Goal: Transaction & Acquisition: Book appointment/travel/reservation

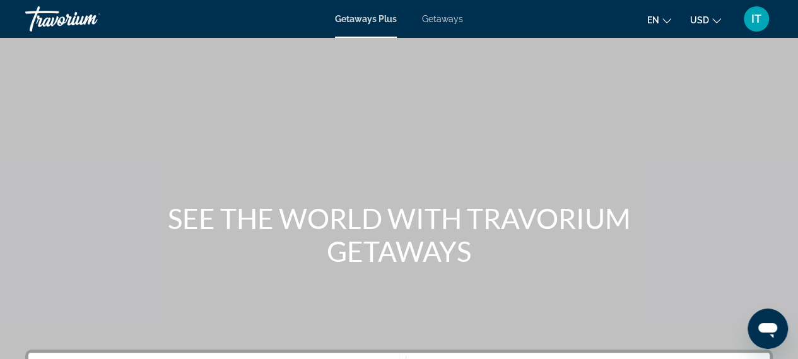
click at [437, 20] on span "Getaways" at bounding box center [442, 19] width 41 height 10
click at [365, 22] on div "Getaways Plus Getaways en English Español Français Italiano Português русский U…" at bounding box center [399, 19] width 798 height 33
click at [365, 22] on span "Getaways Plus" at bounding box center [365, 19] width 61 height 10
click at [699, 18] on span "USD" at bounding box center [699, 20] width 19 height 10
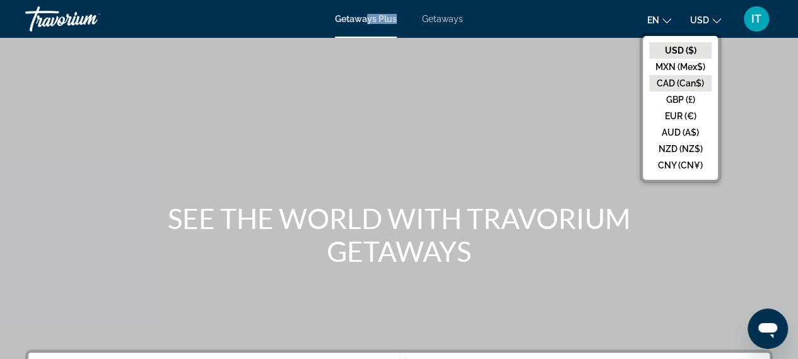
click at [684, 76] on button "CAD (Can$)" at bounding box center [680, 83] width 62 height 16
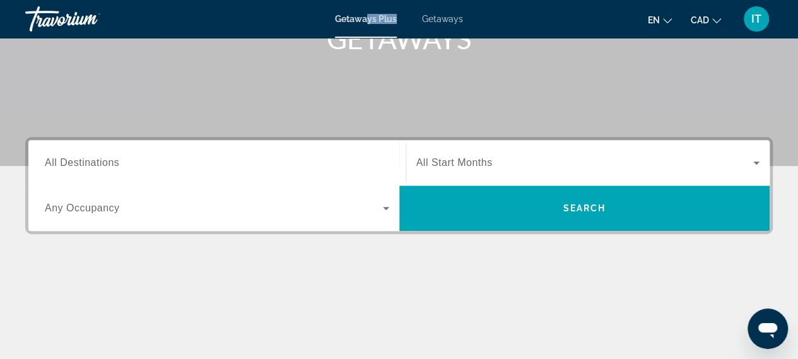
scroll to position [225, 0]
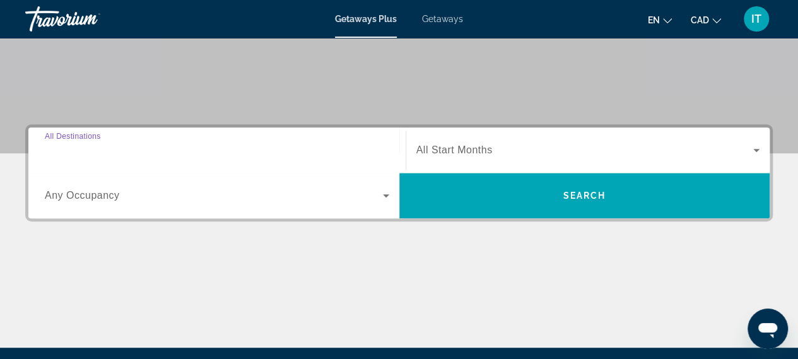
click at [254, 147] on input "Destination All Destinations" at bounding box center [217, 150] width 344 height 15
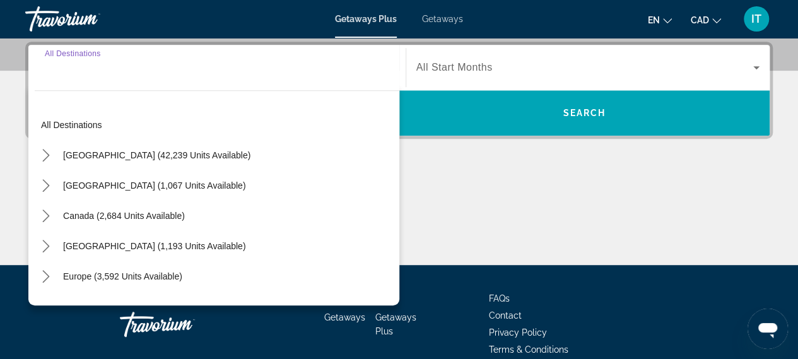
scroll to position [308, 0]
click at [49, 190] on icon "Toggle Mexico (1,067 units available) submenu" at bounding box center [46, 185] width 13 height 13
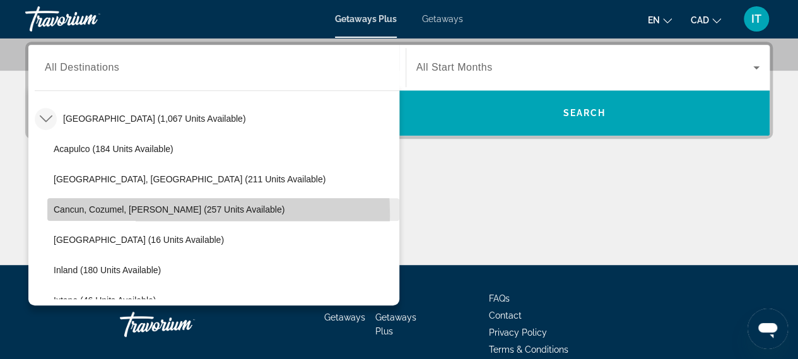
click at [102, 215] on span "Select destination: Cancun, Cozumel, Riviera Maya (257 units available)" at bounding box center [223, 209] width 352 height 30
type input "**********"
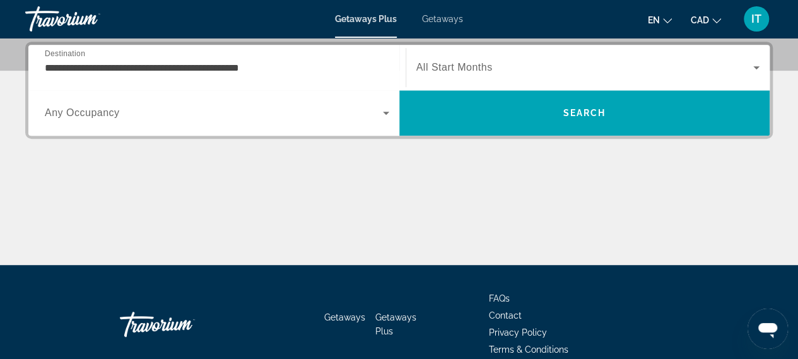
click at [477, 62] on span "All Start Months" at bounding box center [454, 67] width 76 height 11
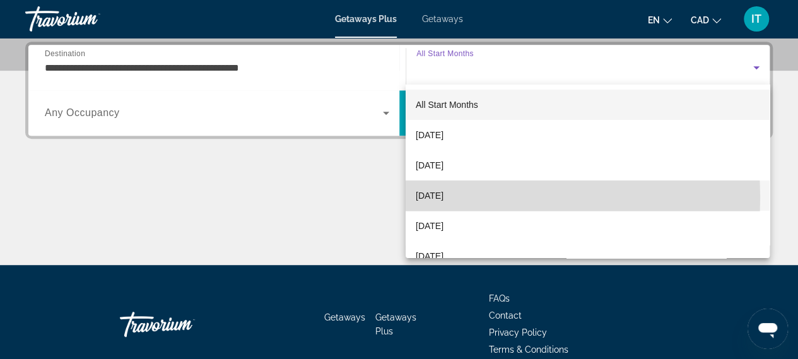
click at [443, 197] on span "December 2025" at bounding box center [430, 195] width 28 height 15
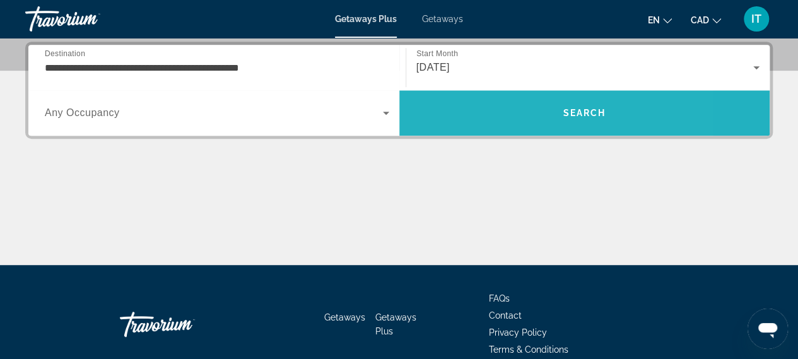
click at [501, 108] on span "Search" at bounding box center [584, 113] width 371 height 30
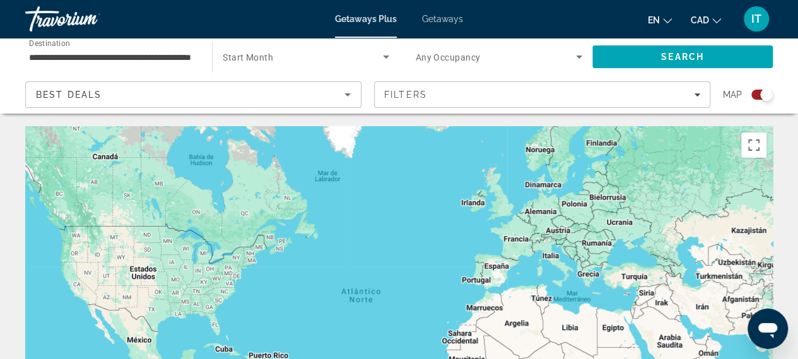
click at [448, 13] on div "Getaways Plus Getaways en English Español Français Italiano Português русский C…" at bounding box center [399, 19] width 798 height 33
click at [444, 19] on span "Getaways" at bounding box center [442, 19] width 41 height 10
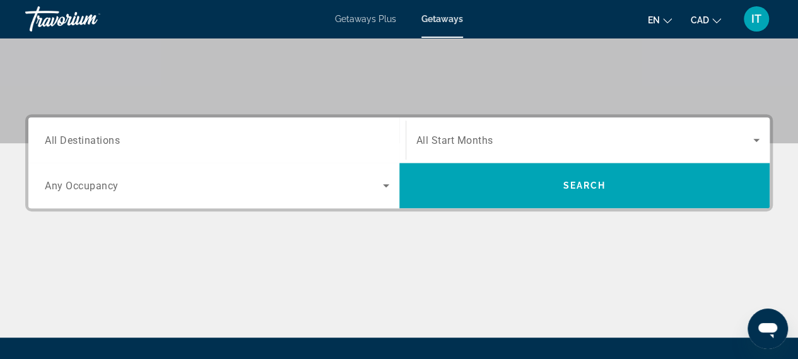
scroll to position [243, 0]
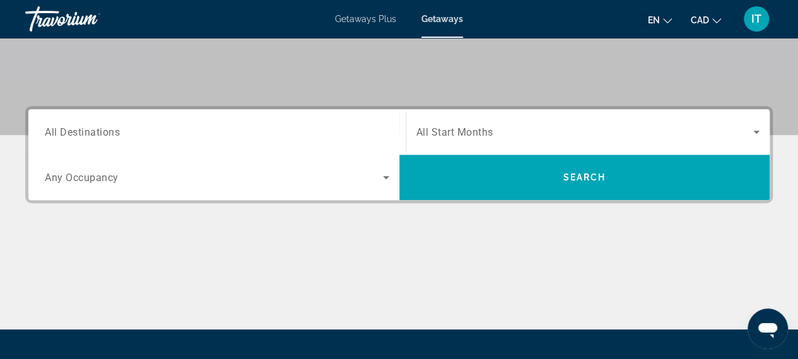
click at [297, 115] on div "Search widget" at bounding box center [217, 132] width 344 height 36
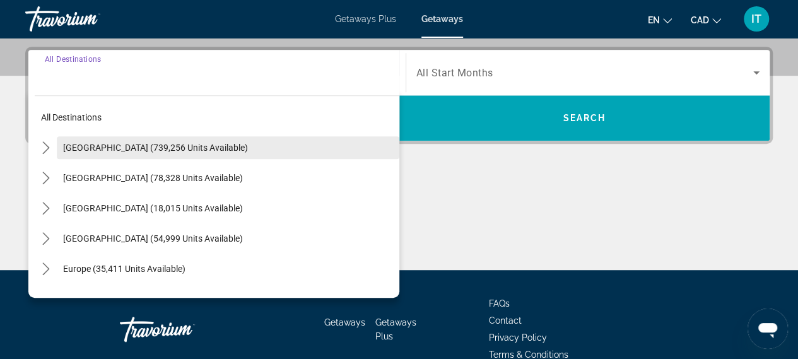
scroll to position [308, 0]
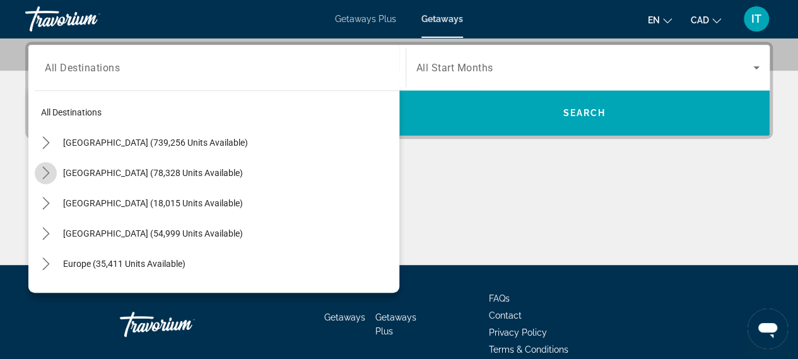
click at [40, 176] on icon "Toggle Mexico (78,328 units available) submenu" at bounding box center [46, 172] width 13 height 13
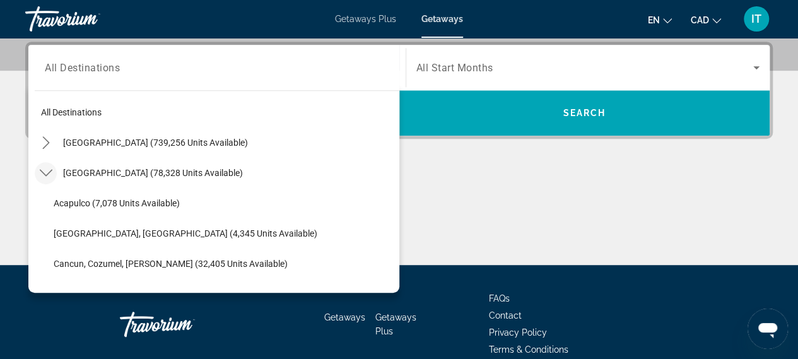
scroll to position [67, 0]
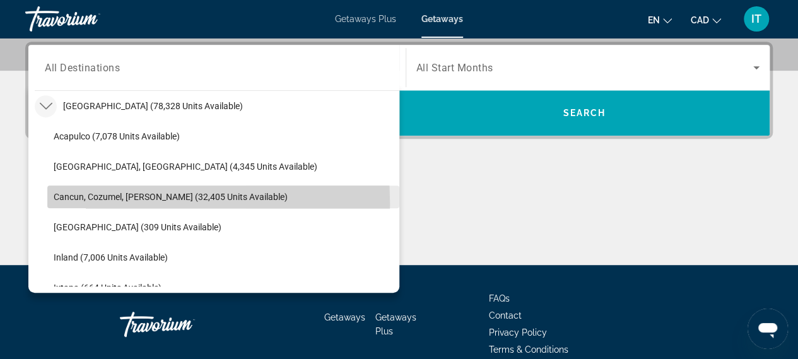
click at [77, 202] on span "Select destination: Cancun, Cozumel, Riviera Maya (32,405 units available)" at bounding box center [223, 197] width 352 height 30
type input "**********"
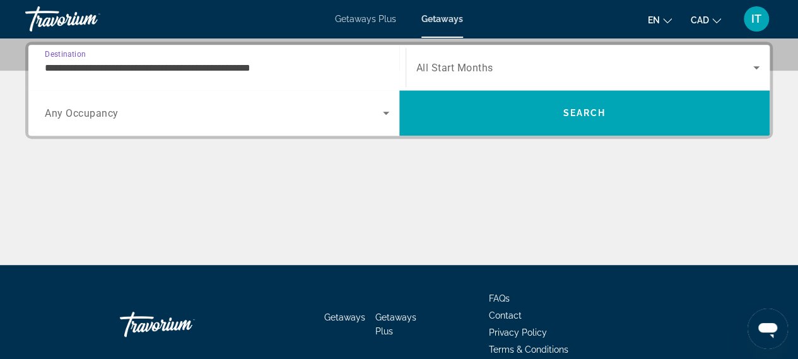
click at [477, 62] on span "All Start Months" at bounding box center [454, 68] width 77 height 12
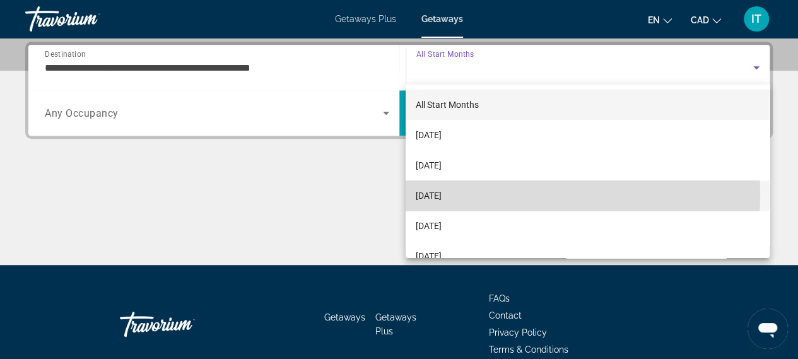
click at [441, 194] on span "December 2025" at bounding box center [429, 195] width 26 height 15
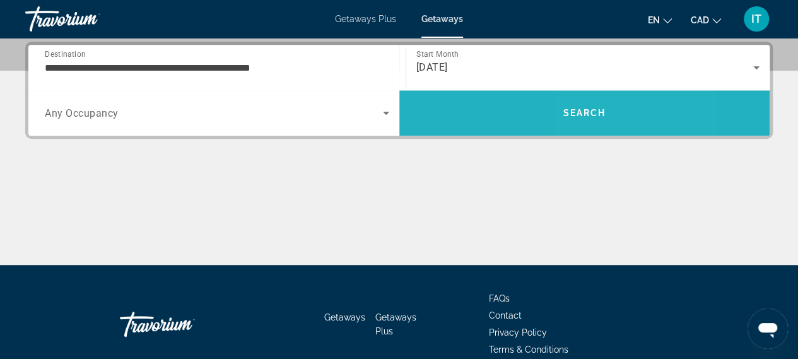
click at [585, 95] on span "Search" at bounding box center [584, 112] width 371 height 45
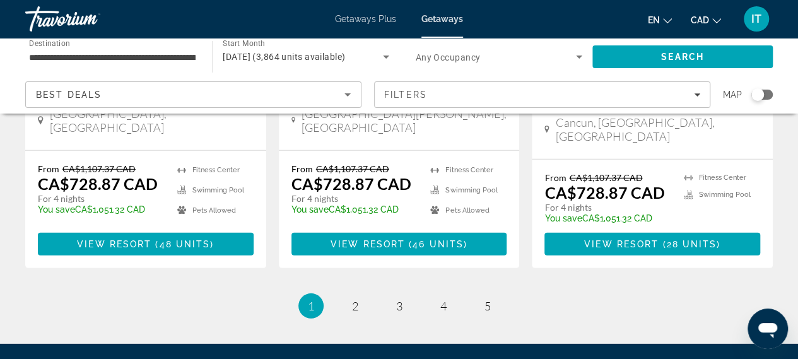
scroll to position [1762, 0]
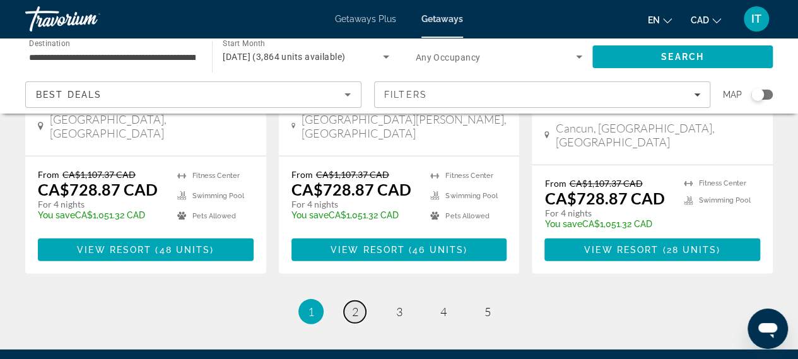
click at [350, 301] on link "page 2" at bounding box center [355, 312] width 22 height 22
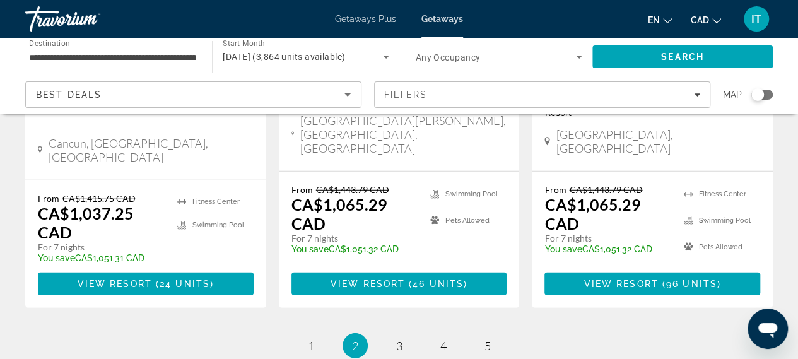
scroll to position [1797, 0]
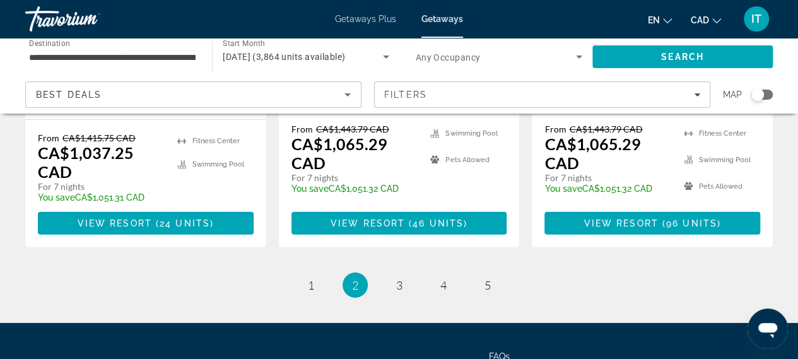
click at [410, 272] on li "page 3" at bounding box center [399, 284] width 25 height 25
click at [399, 278] on span "3" at bounding box center [399, 285] width 6 height 14
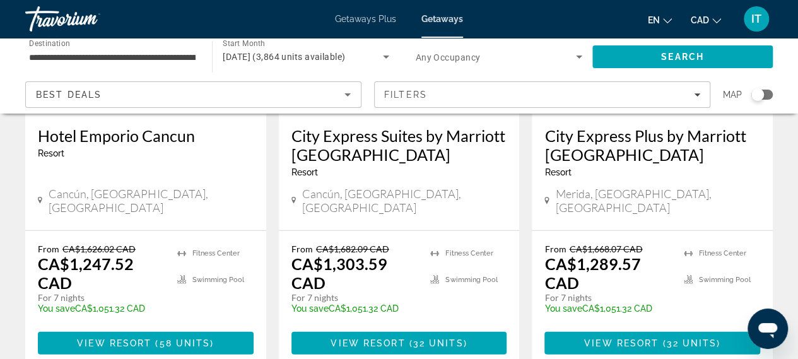
scroll to position [1739, 0]
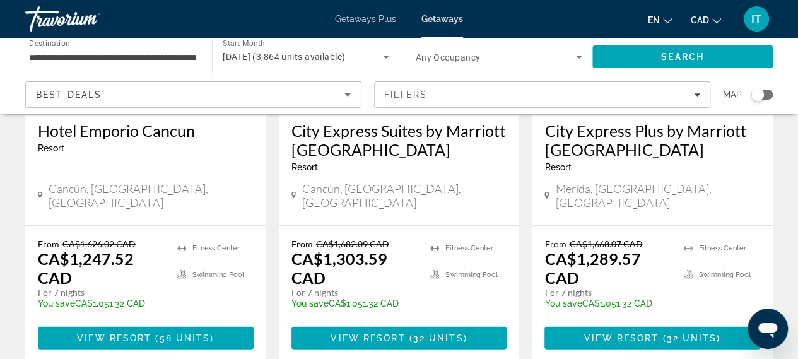
drag, startPoint x: 454, startPoint y: 295, endPoint x: 441, endPoint y: 297, distance: 12.8
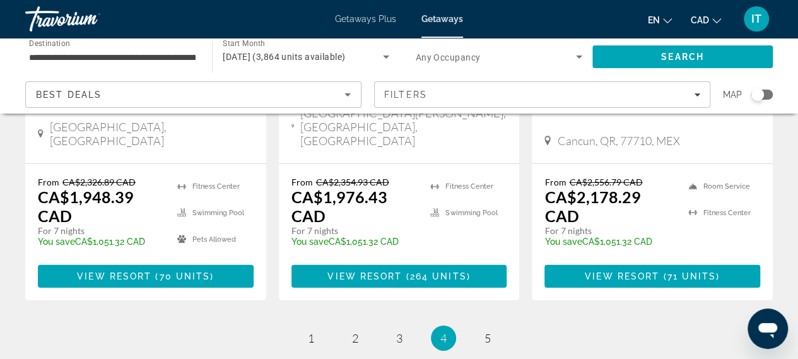
scroll to position [1824, 0]
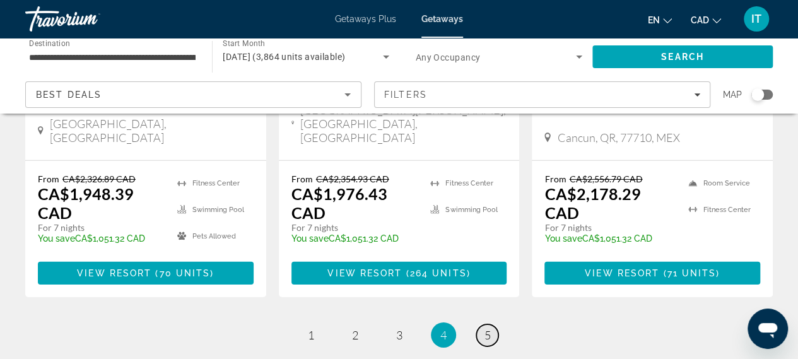
click at [488, 328] on span "5" at bounding box center [487, 335] width 6 height 14
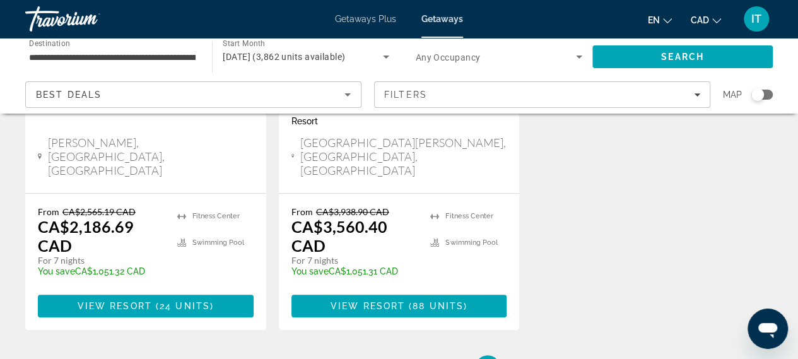
scroll to position [318, 0]
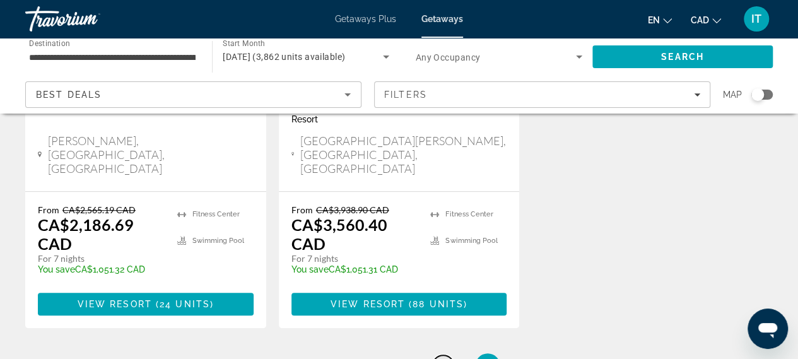
click at [445, 358] on span "4" at bounding box center [443, 366] width 6 height 14
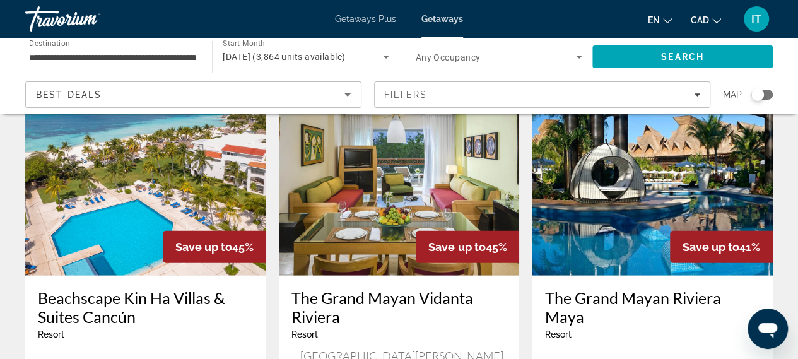
scroll to position [1575, 0]
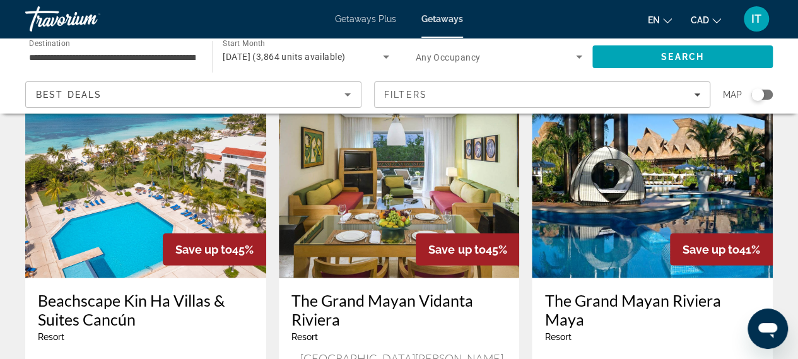
click at [128, 291] on h3 "Beachscape Kin Ha Villas & Suites Cancún" at bounding box center [146, 310] width 216 height 38
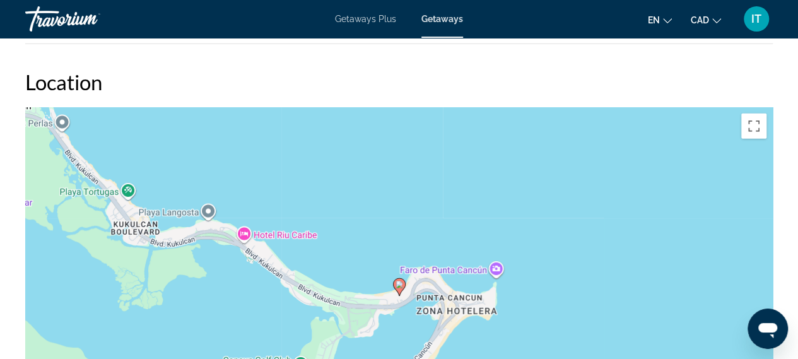
scroll to position [1903, 0]
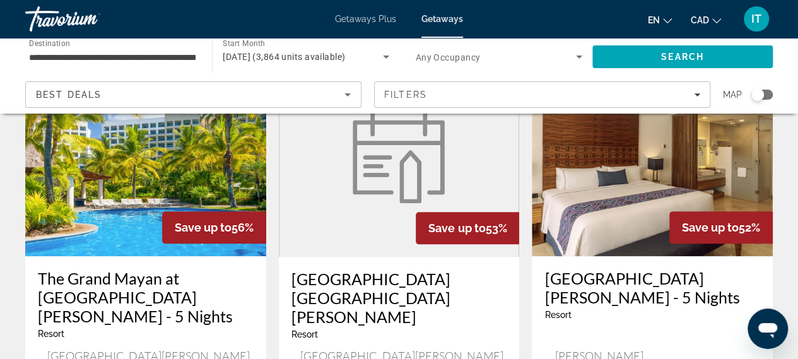
scroll to position [570, 0]
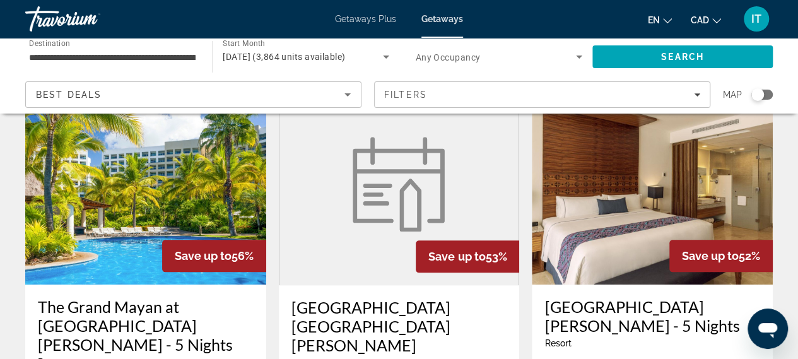
click at [161, 252] on img "Main content" at bounding box center [145, 184] width 241 height 202
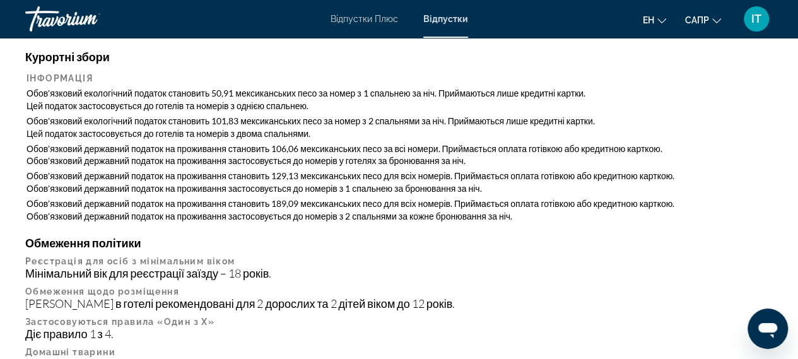
scroll to position [1351, 0]
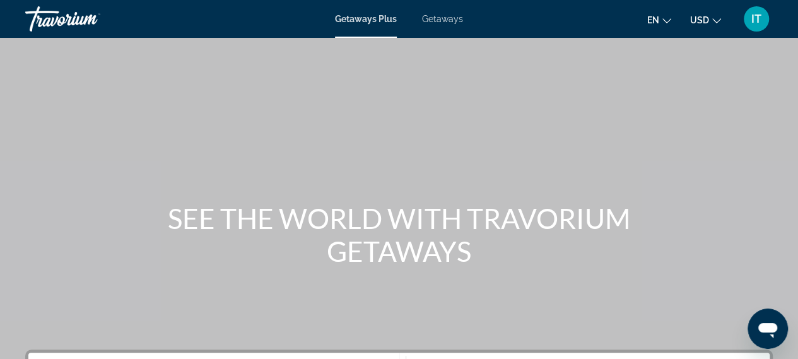
click at [705, 20] on span "USD" at bounding box center [699, 20] width 19 height 10
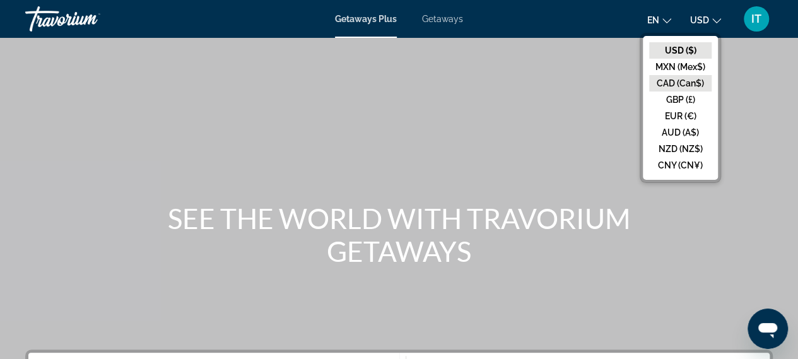
click at [694, 78] on button "CAD (Can$)" at bounding box center [680, 83] width 62 height 16
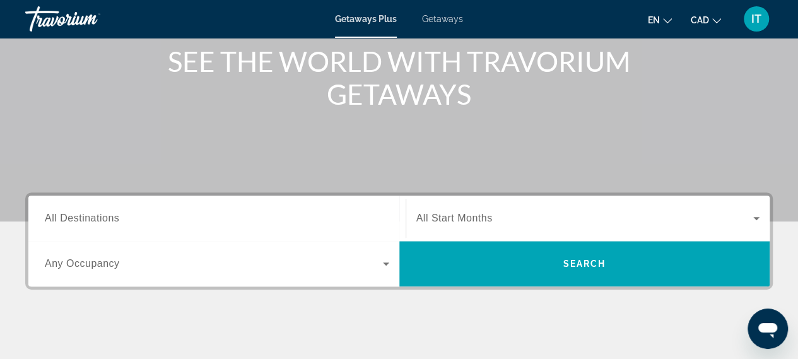
scroll to position [161, 0]
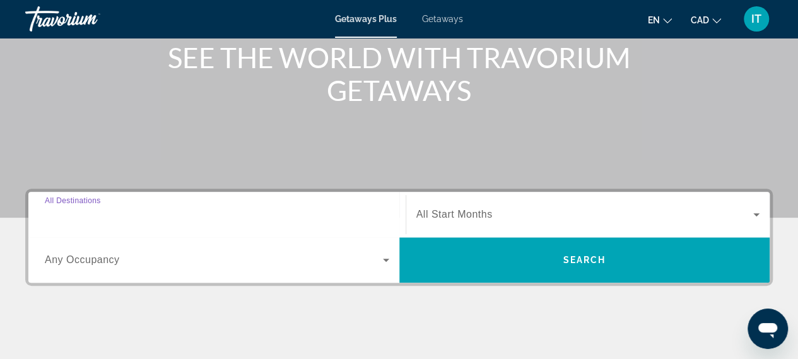
click at [283, 218] on input "Destination All Destinations" at bounding box center [217, 214] width 344 height 15
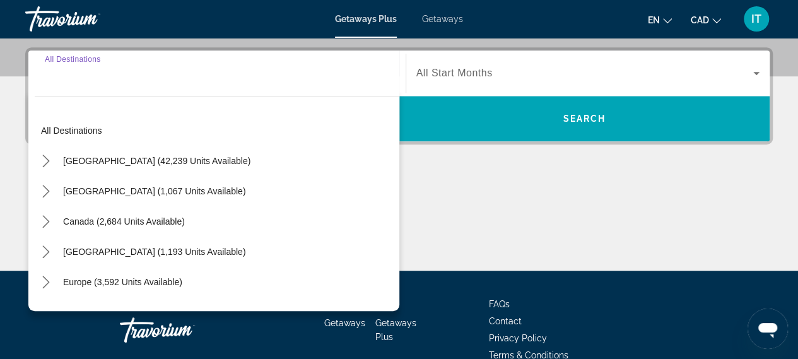
scroll to position [308, 0]
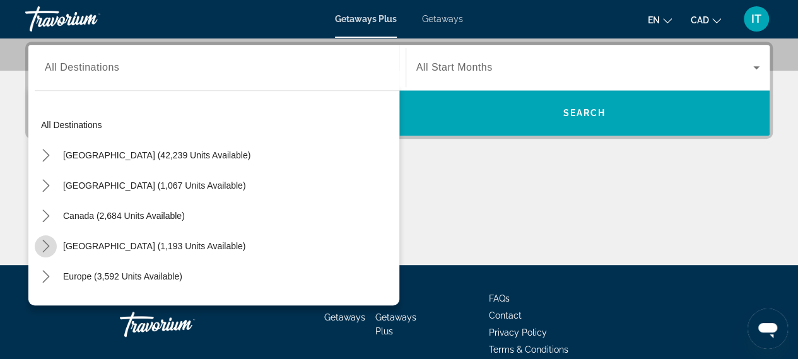
click at [45, 249] on icon "Toggle Caribbean & Atlantic Islands (1,193 units available) submenu" at bounding box center [46, 246] width 13 height 13
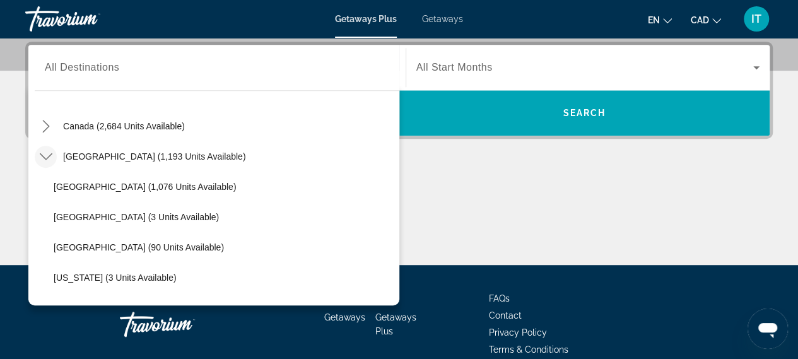
scroll to position [111, 0]
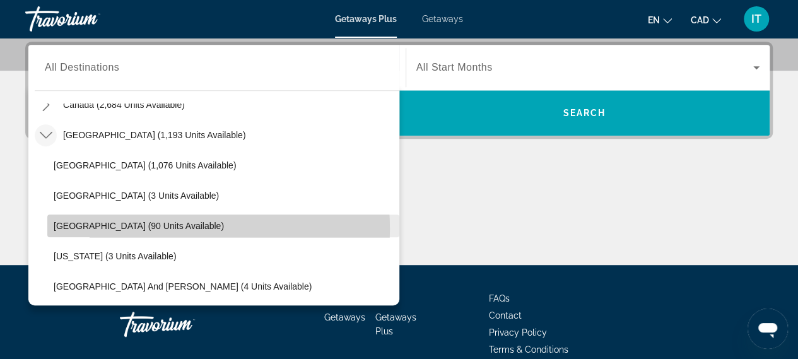
click at [159, 228] on span "Dominican Republic (90 units available)" at bounding box center [139, 226] width 170 height 10
type input "**********"
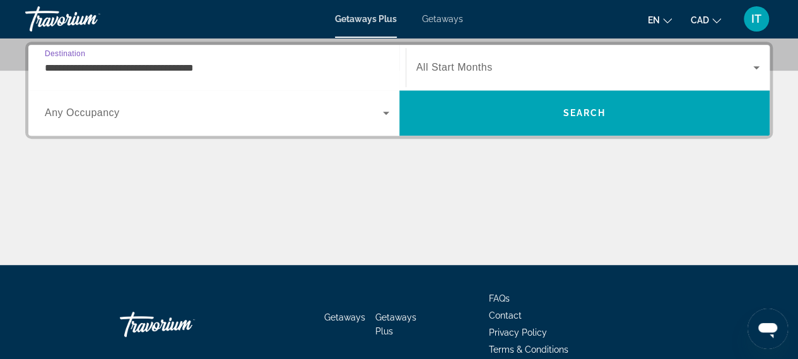
click at [508, 65] on span "Search widget" at bounding box center [584, 67] width 337 height 15
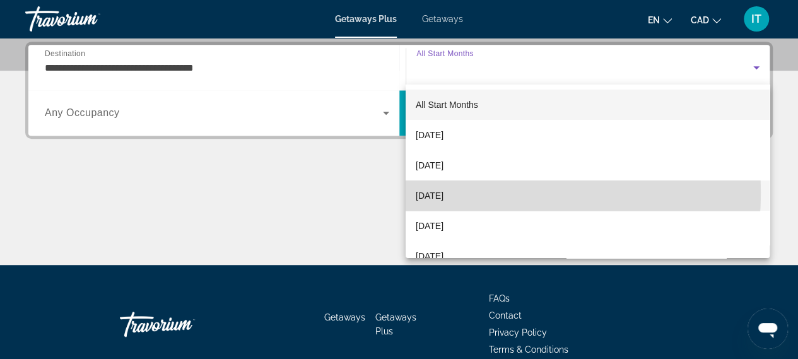
click at [443, 192] on span "December 2025" at bounding box center [430, 195] width 28 height 15
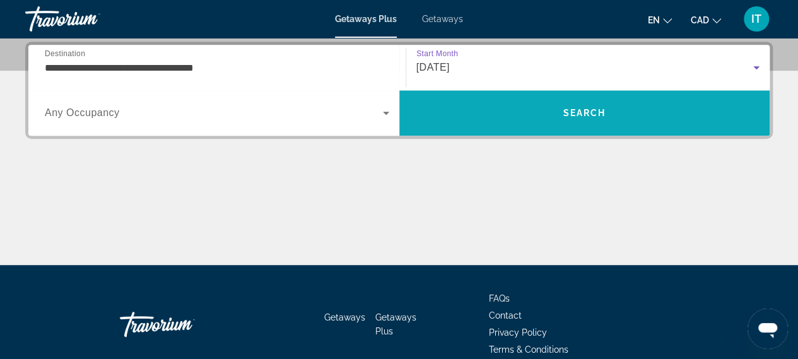
click at [506, 120] on span "Search" at bounding box center [584, 113] width 371 height 30
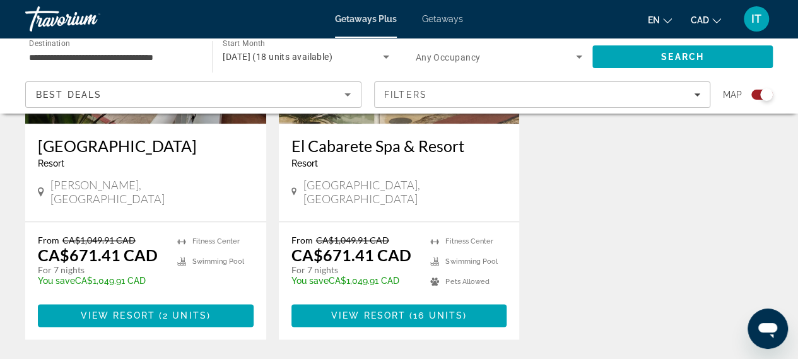
scroll to position [443, 0]
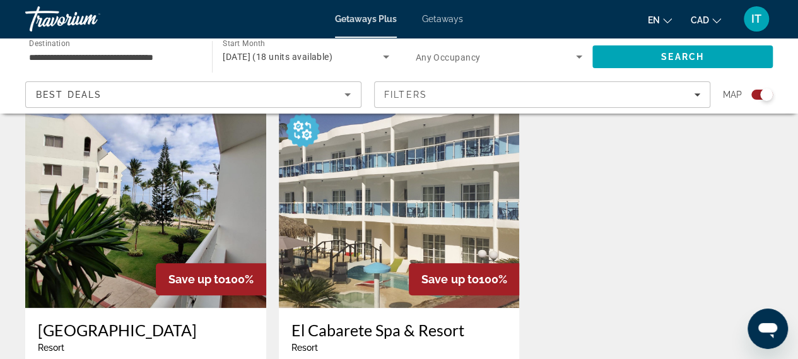
click at [448, 23] on span "Getaways" at bounding box center [442, 19] width 41 height 10
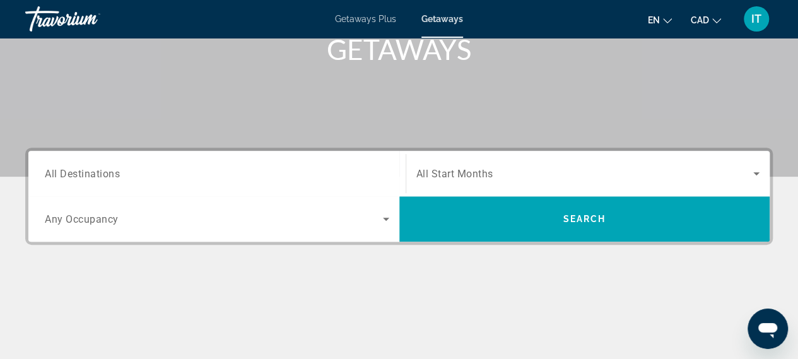
scroll to position [202, 0]
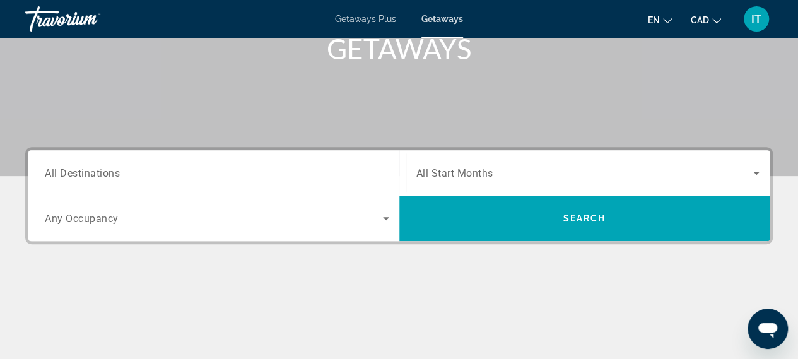
click at [264, 183] on div "Search widget" at bounding box center [217, 173] width 344 height 36
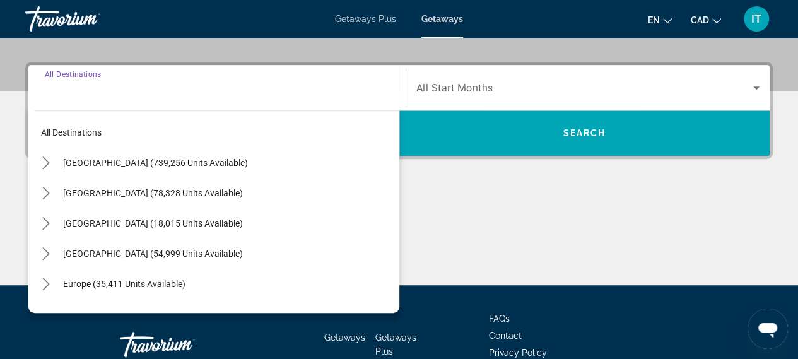
scroll to position [308, 0]
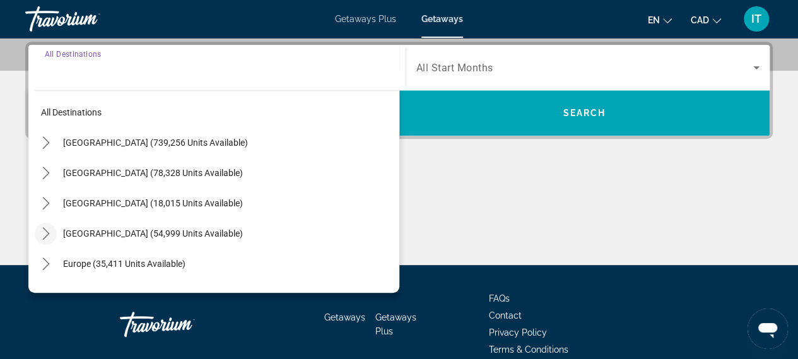
click at [48, 235] on icon "Toggle Caribbean & Atlantic Islands (54,999 units available) submenu" at bounding box center [46, 233] width 13 height 13
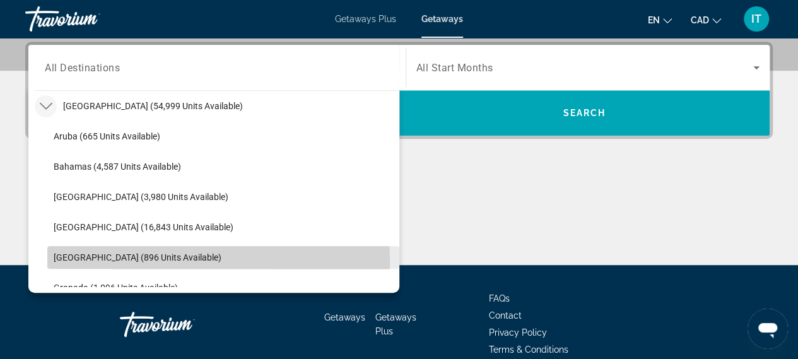
click at [170, 259] on span "Dominican Republic (896 units available)" at bounding box center [138, 257] width 168 height 10
type input "**********"
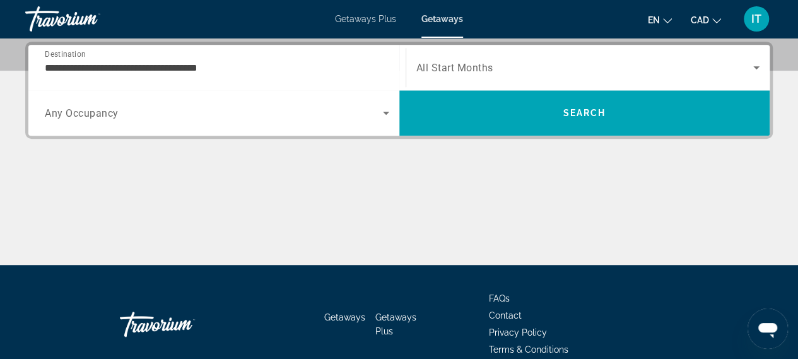
click at [467, 57] on div "Search widget" at bounding box center [588, 67] width 344 height 35
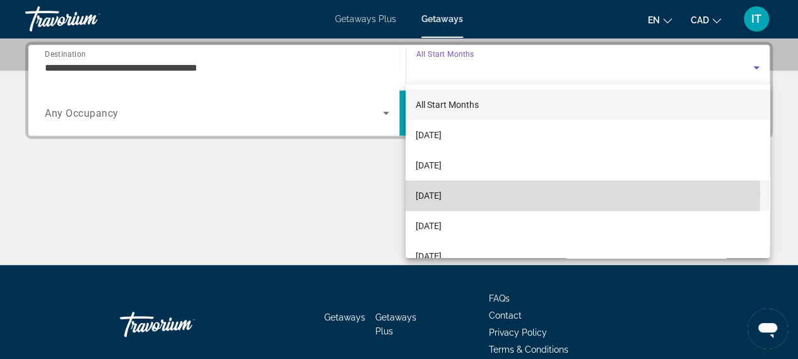
click at [441, 194] on span "December 2025" at bounding box center [429, 195] width 26 height 15
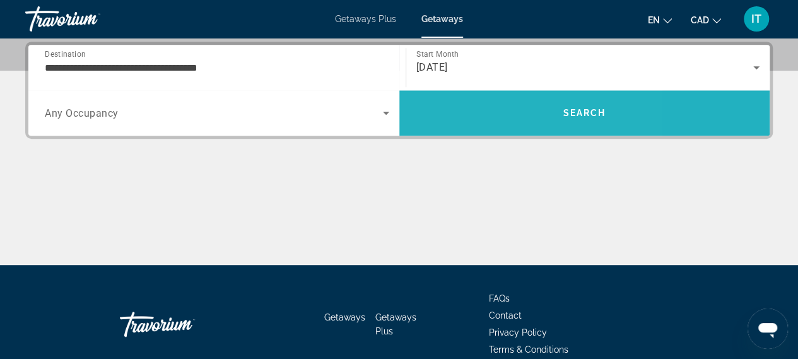
click at [476, 110] on span "Search" at bounding box center [584, 113] width 371 height 30
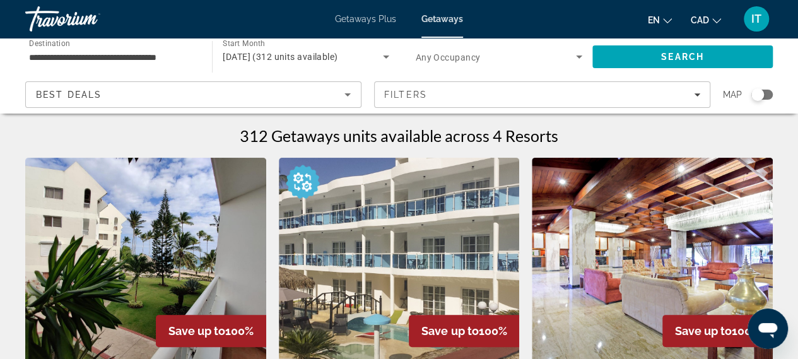
click at [186, 49] on div "**********" at bounding box center [112, 57] width 166 height 36
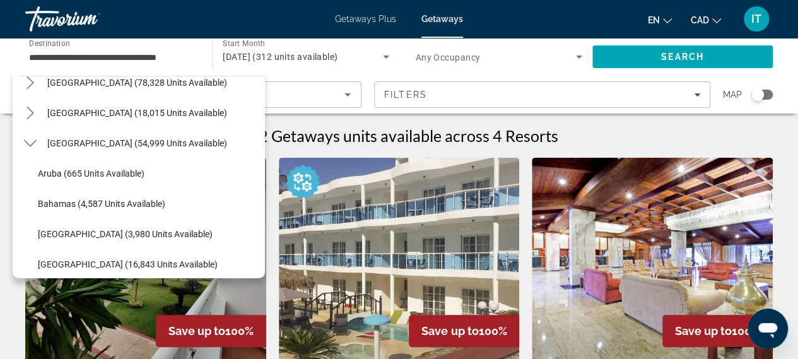
scroll to position [74, 0]
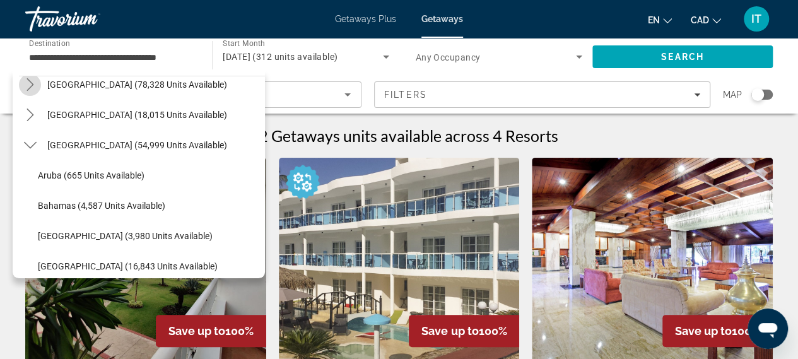
click at [34, 83] on icon "Toggle Mexico (78,328 units available) submenu" at bounding box center [30, 84] width 13 height 13
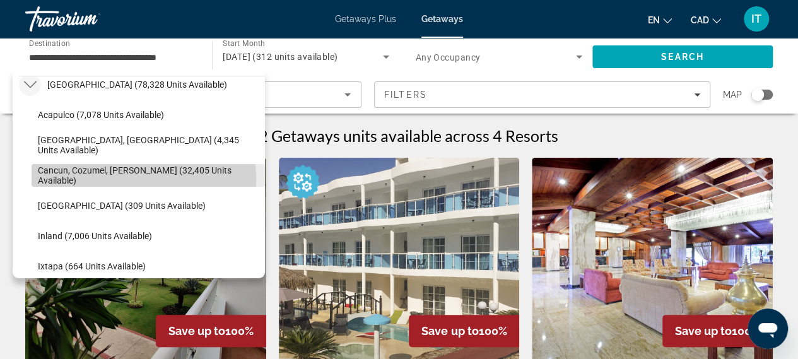
click at [102, 179] on span "Cancun, Cozumel, Riviera Maya (32,405 units available)" at bounding box center [148, 175] width 221 height 20
type input "**********"
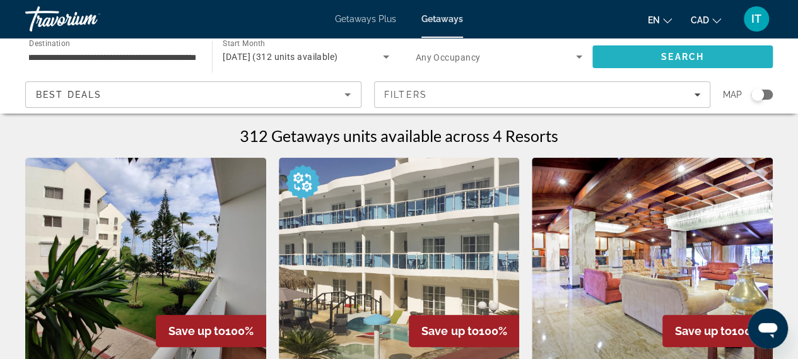
scroll to position [0, 0]
click at [618, 58] on span "Search" at bounding box center [682, 57] width 180 height 30
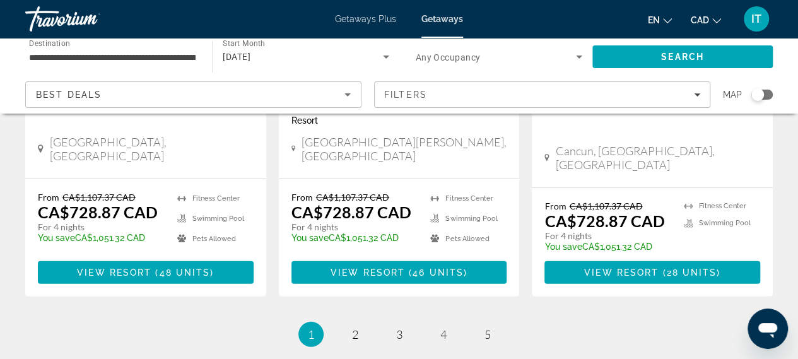
scroll to position [1753, 0]
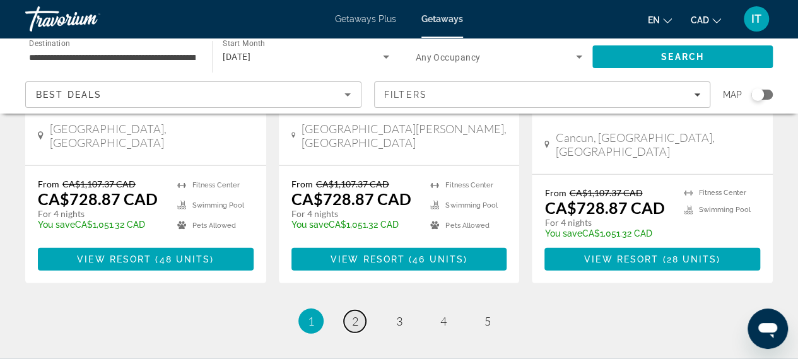
click at [356, 314] on span "2" at bounding box center [355, 321] width 6 height 14
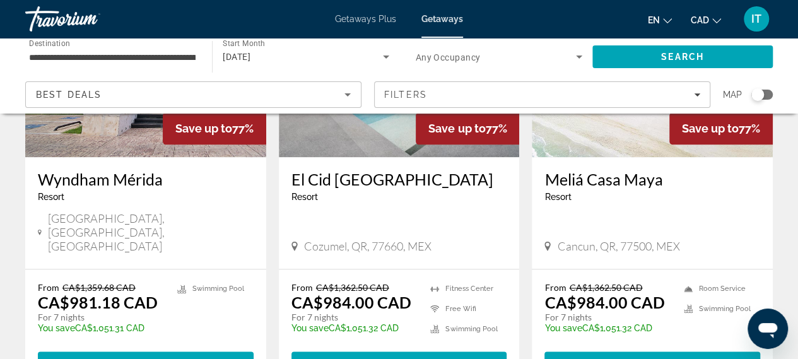
scroll to position [672, 0]
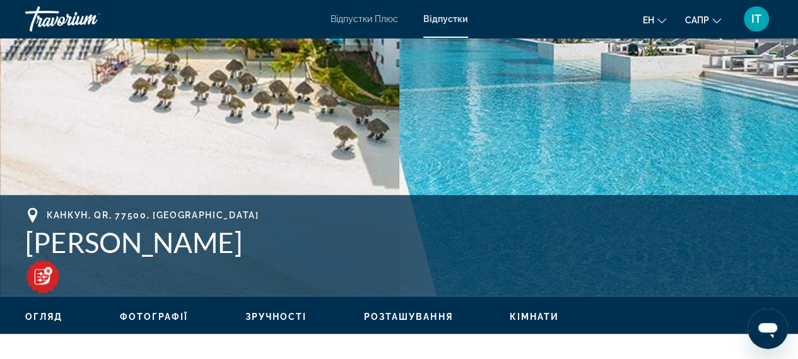
scroll to position [150, 0]
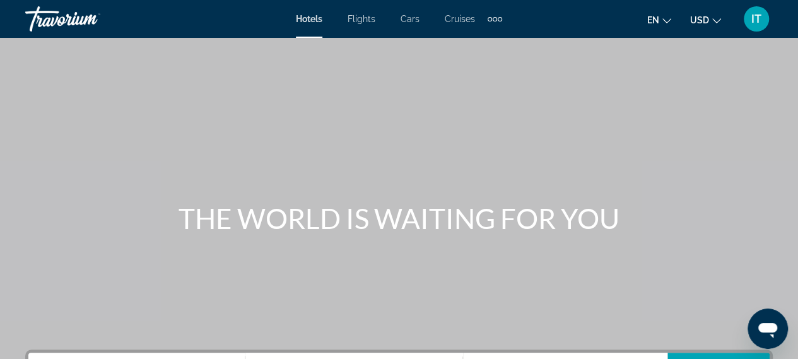
click at [707, 17] on span "USD" at bounding box center [699, 20] width 19 height 10
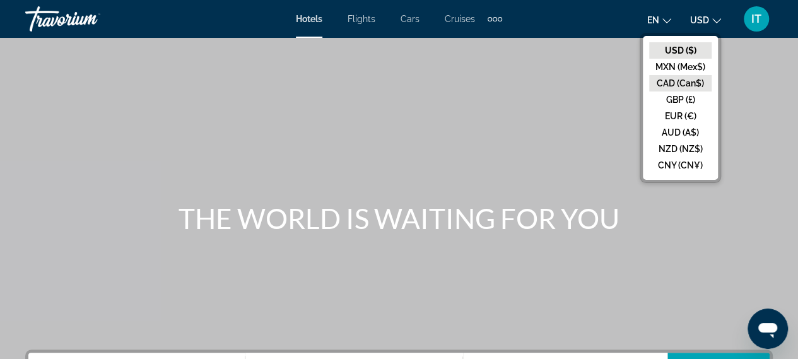
click at [674, 85] on button "CAD (Can$)" at bounding box center [680, 83] width 62 height 16
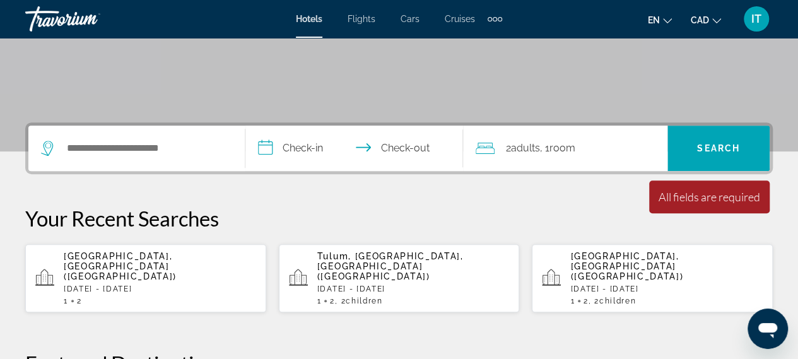
scroll to position [214, 0]
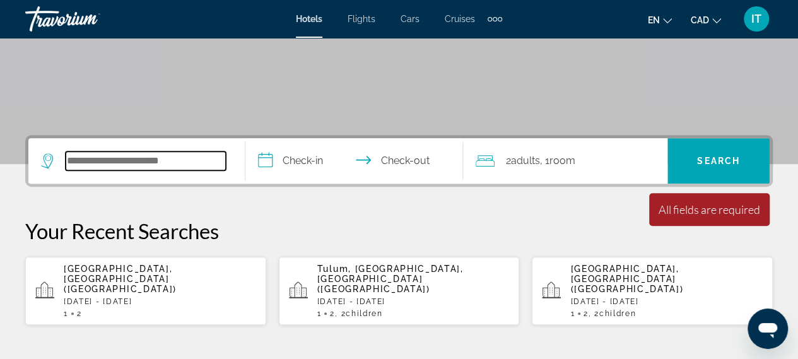
click at [136, 156] on input "Search hotel destination" at bounding box center [146, 160] width 160 height 19
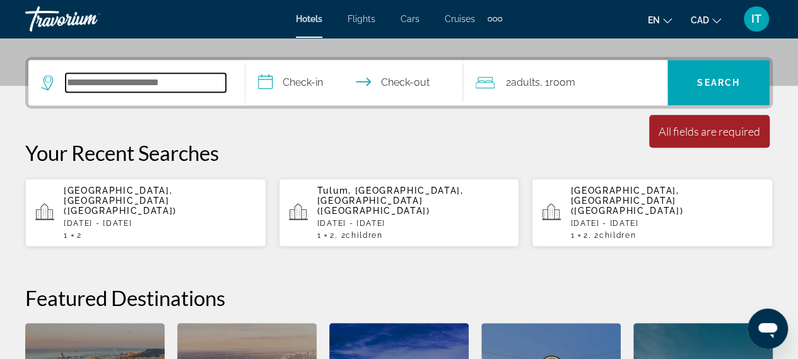
scroll to position [308, 0]
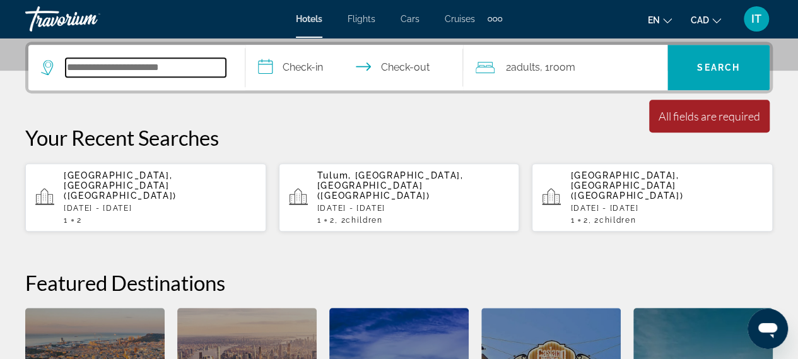
type input "*"
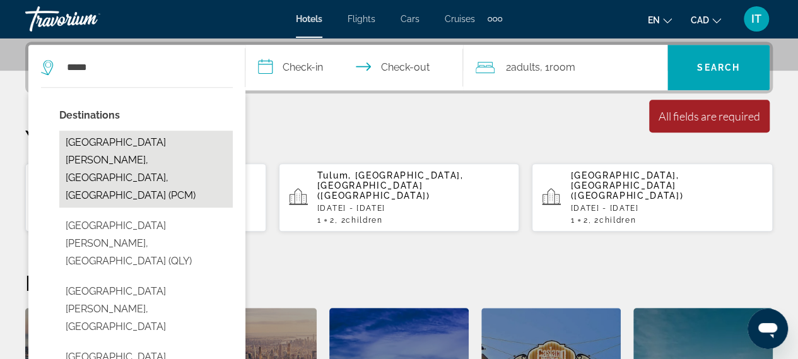
click at [149, 148] on button "[GEOGRAPHIC_DATA][PERSON_NAME], [GEOGRAPHIC_DATA], [GEOGRAPHIC_DATA] (PCM)" at bounding box center [145, 169] width 173 height 77
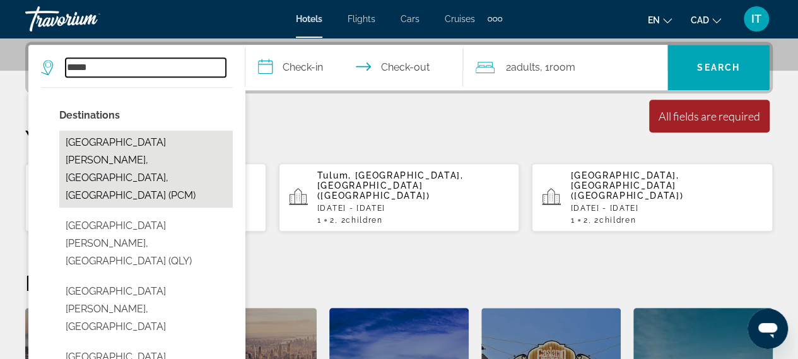
type input "**********"
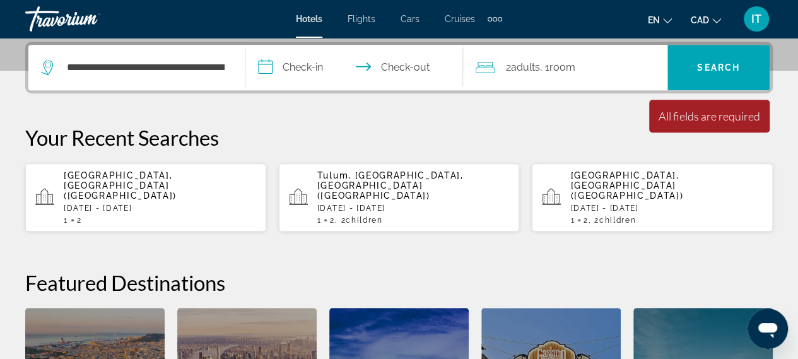
click at [304, 69] on input "**********" at bounding box center [356, 69] width 222 height 49
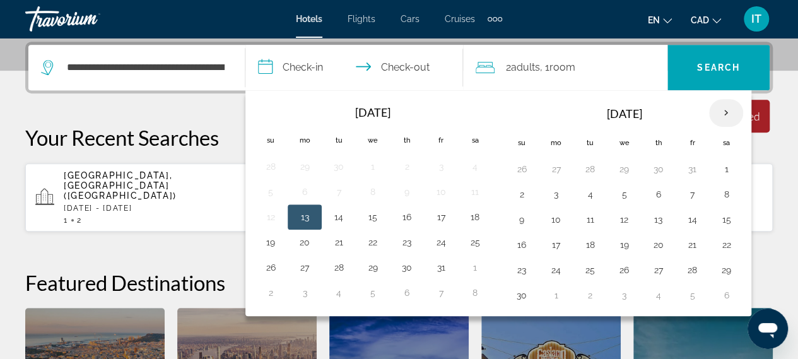
click at [724, 109] on th "Next month" at bounding box center [726, 113] width 34 height 28
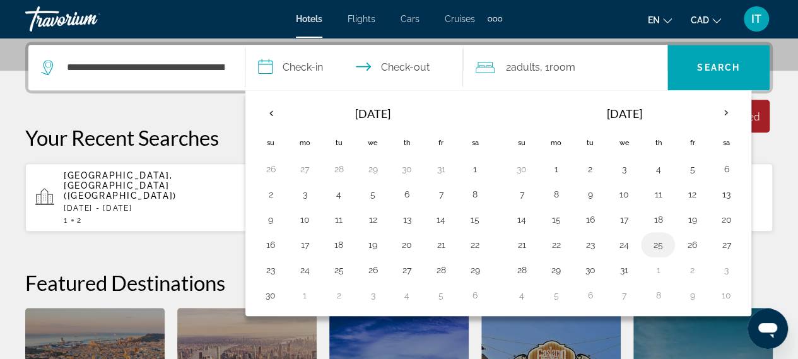
click at [660, 240] on button "25" at bounding box center [658, 245] width 20 height 18
click at [720, 106] on th "Next month" at bounding box center [726, 113] width 34 height 28
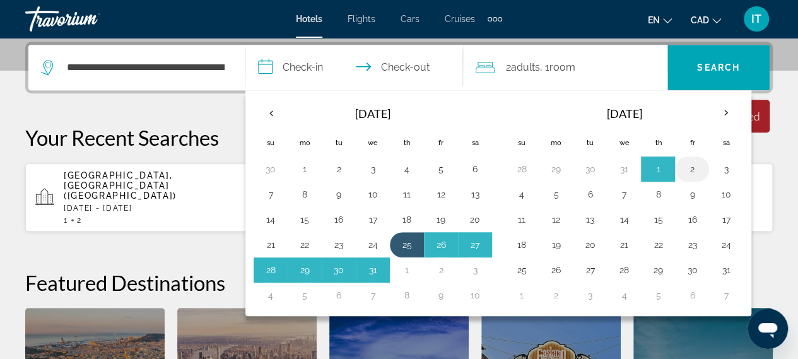
click at [690, 170] on button "2" at bounding box center [692, 169] width 20 height 18
type input "**********"
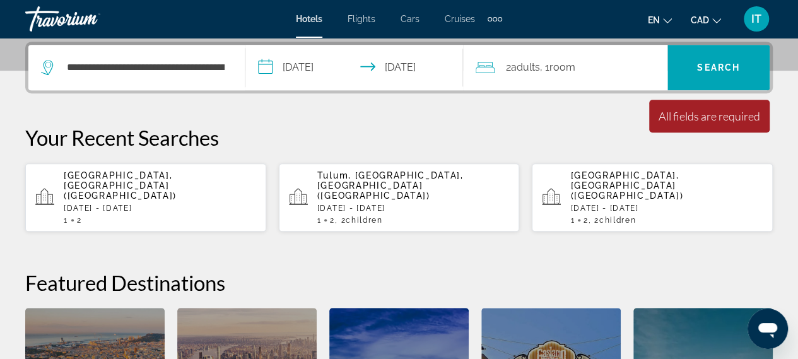
click at [526, 74] on span "2 Adult Adults" at bounding box center [523, 68] width 34 height 18
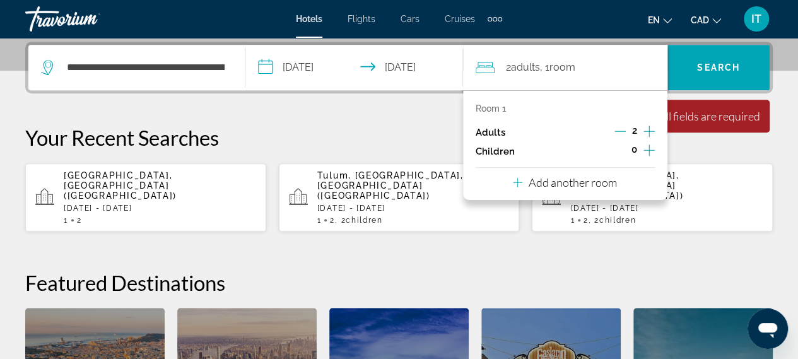
click at [647, 148] on icon "Increment children" at bounding box center [648, 150] width 11 height 15
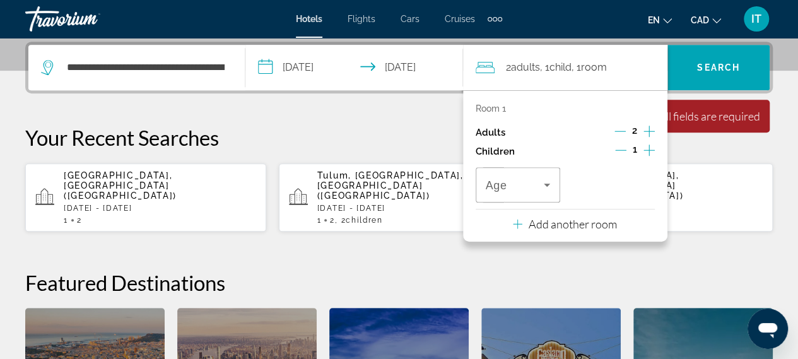
click at [647, 148] on icon "Increment children" at bounding box center [648, 150] width 11 height 15
click at [530, 177] on span "Travelers: 2 adults, 2 children" at bounding box center [515, 184] width 59 height 15
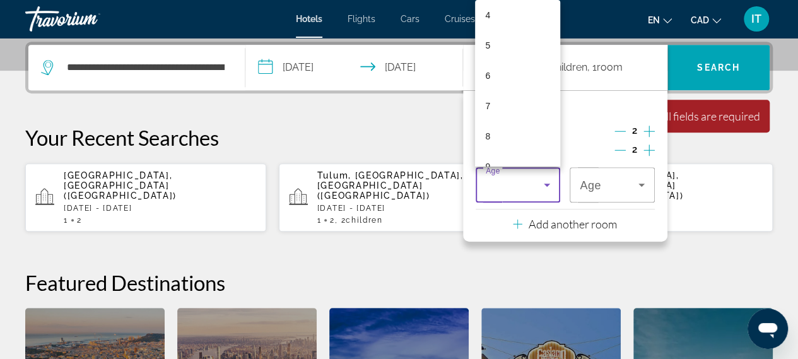
scroll to position [151, 0]
click at [526, 55] on mat-option "6" at bounding box center [517, 50] width 85 height 30
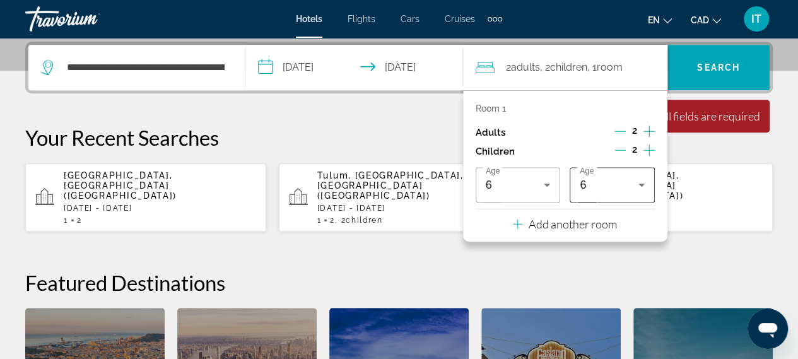
click at [595, 192] on div "6" at bounding box center [612, 184] width 65 height 35
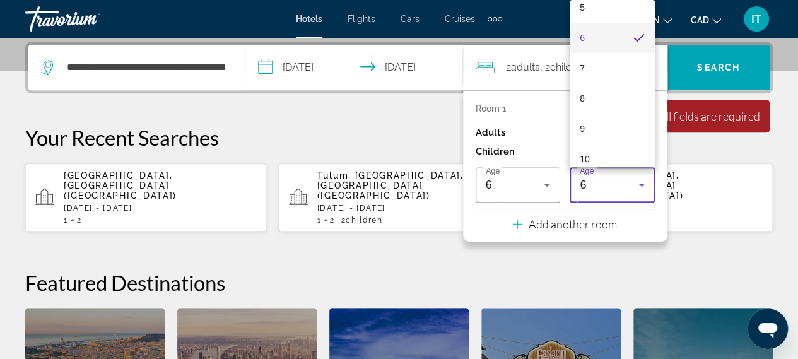
scroll to position [177, 0]
click at [617, 119] on mat-option "9" at bounding box center [612, 116] width 85 height 30
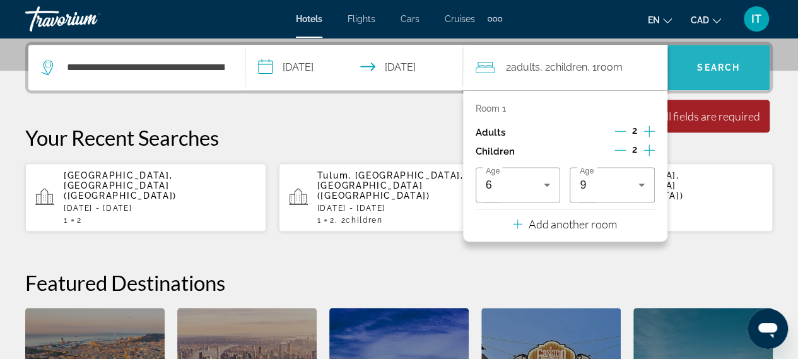
click at [702, 69] on span "Search" at bounding box center [718, 67] width 43 height 10
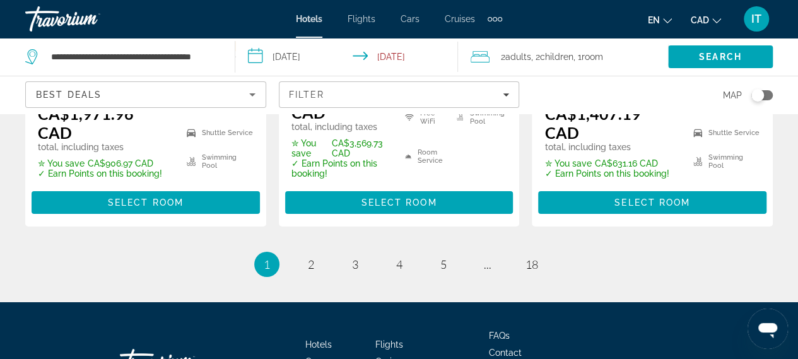
scroll to position [2110, 0]
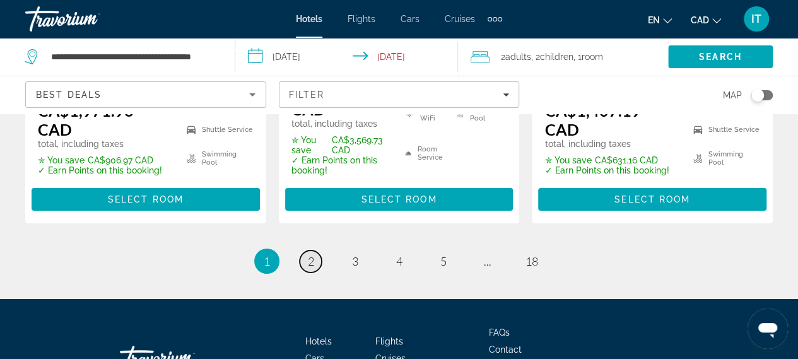
click at [315, 250] on link "page 2" at bounding box center [311, 261] width 22 height 22
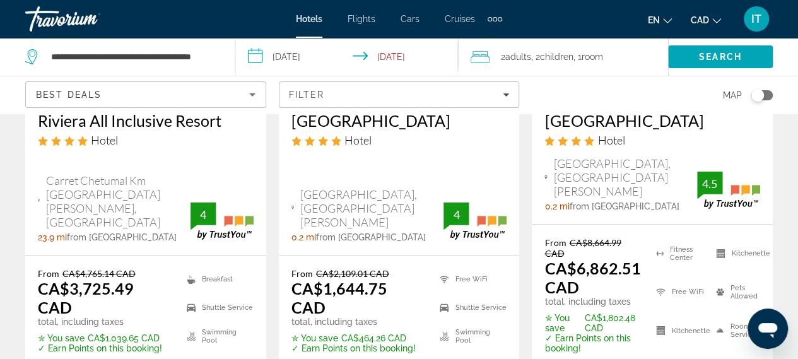
scroll to position [2071, 0]
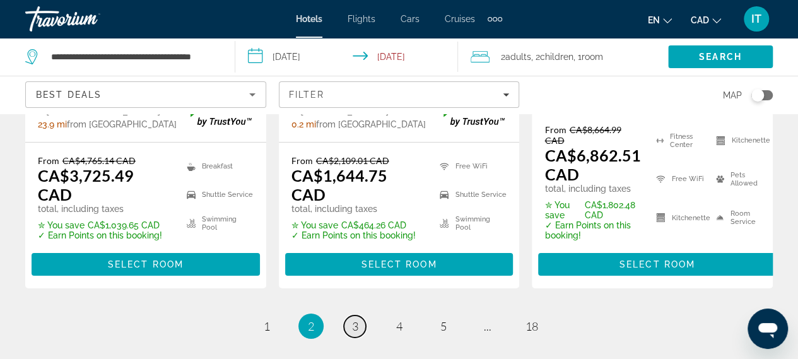
click at [358, 318] on link "page 3" at bounding box center [355, 326] width 22 height 22
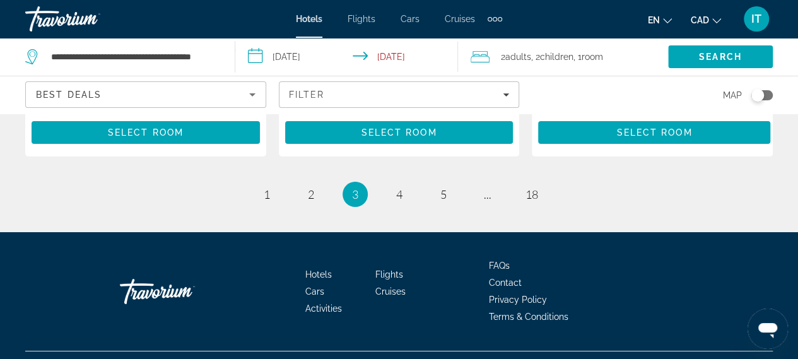
scroll to position [2211, 0]
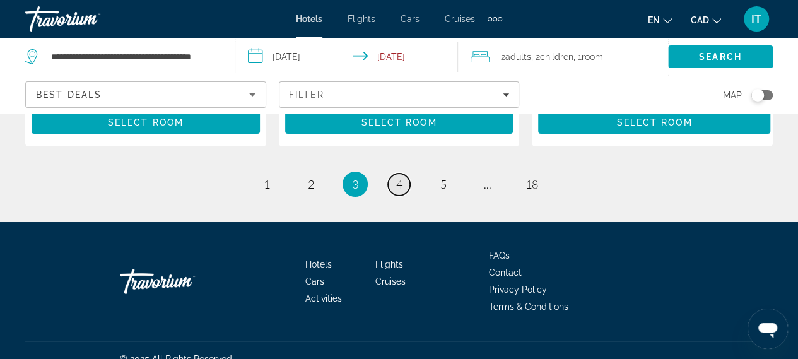
click at [402, 191] on span "4" at bounding box center [399, 184] width 6 height 14
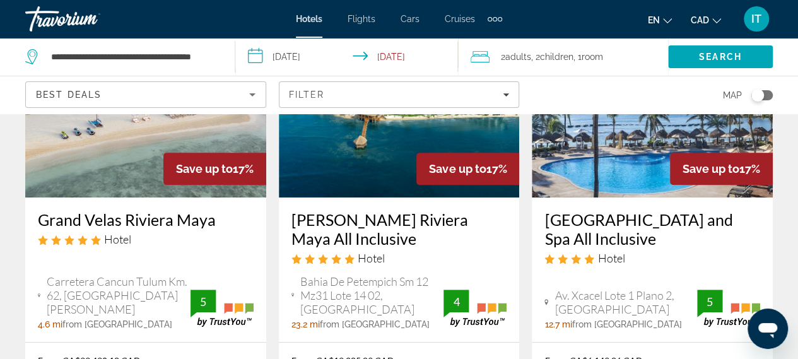
scroll to position [172, 0]
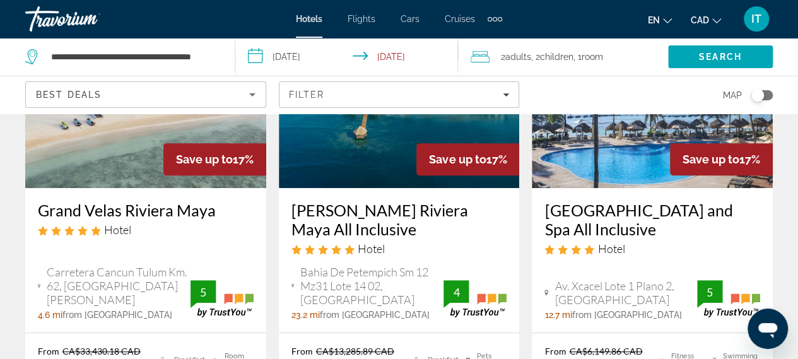
click at [593, 168] on img "Main content" at bounding box center [652, 87] width 241 height 202
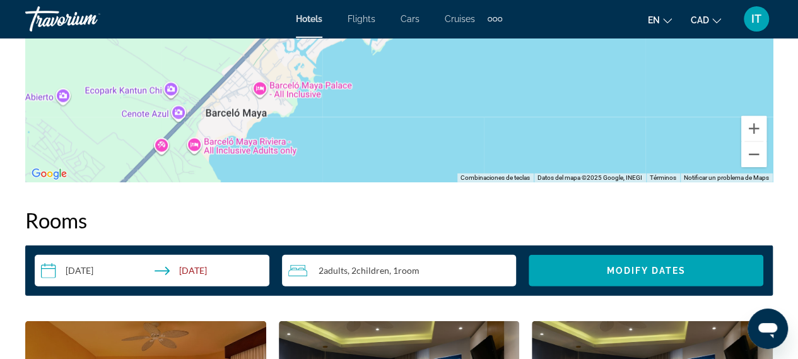
scroll to position [1645, 0]
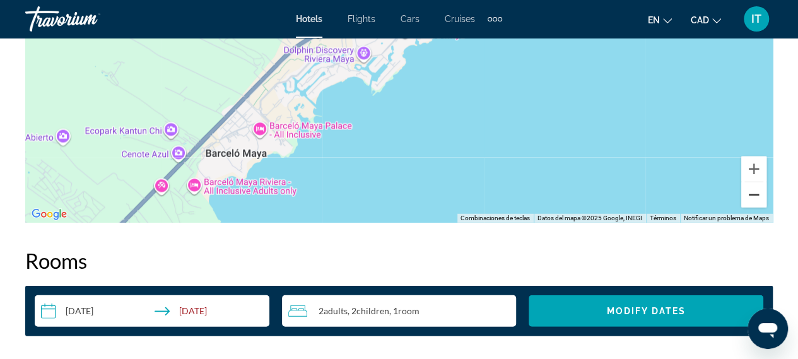
click at [756, 191] on button "Reducir" at bounding box center [753, 194] width 25 height 25
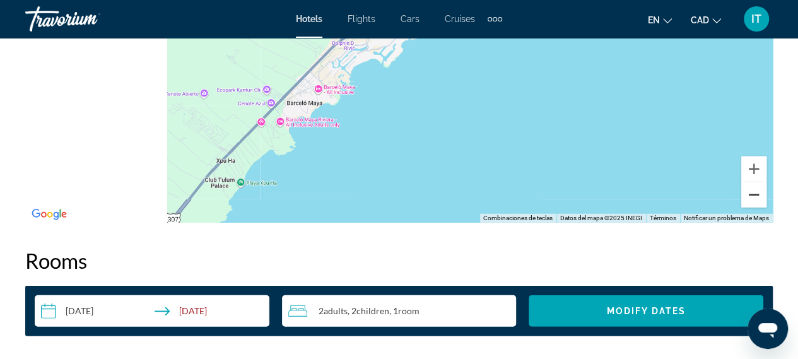
click at [756, 191] on button "Reducir" at bounding box center [753, 194] width 25 height 25
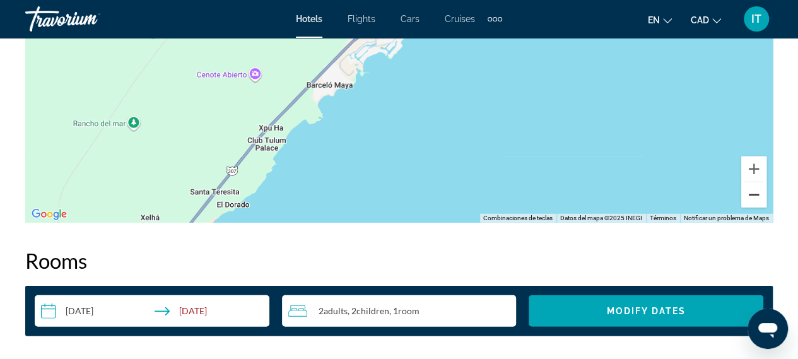
click at [756, 191] on button "Reducir" at bounding box center [753, 194] width 25 height 25
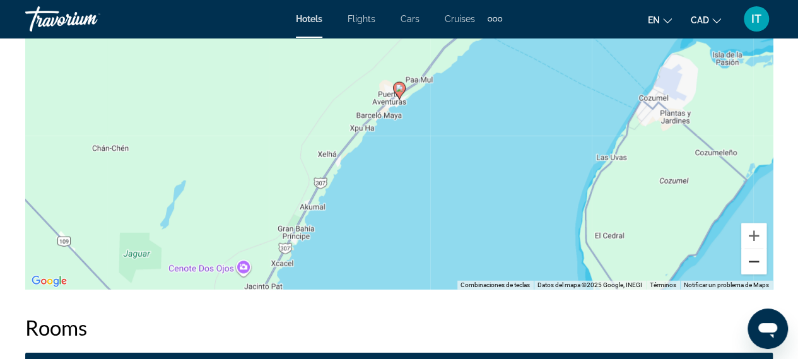
scroll to position [1630, 0]
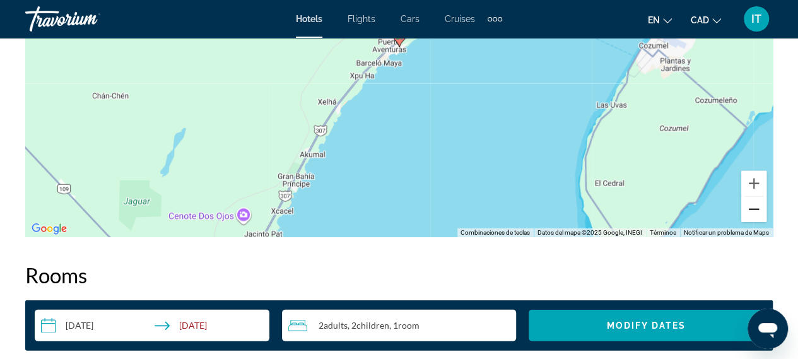
click at [759, 201] on button "Reducir" at bounding box center [753, 209] width 25 height 25
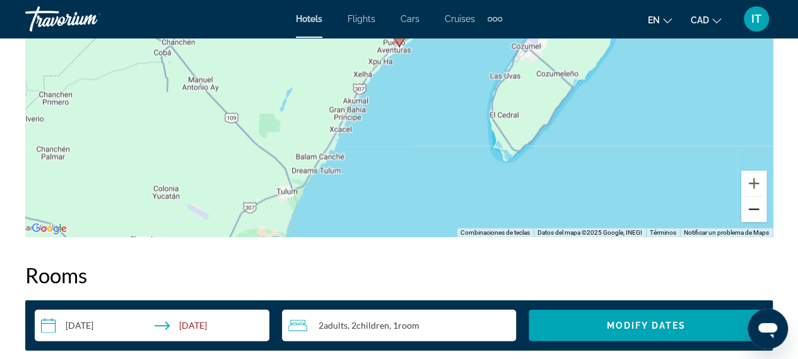
click at [759, 201] on button "Reducir" at bounding box center [753, 209] width 25 height 25
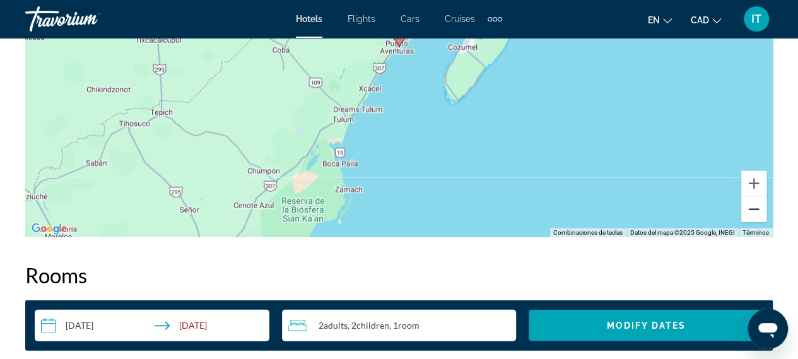
click at [759, 201] on button "Reducir" at bounding box center [753, 209] width 25 height 25
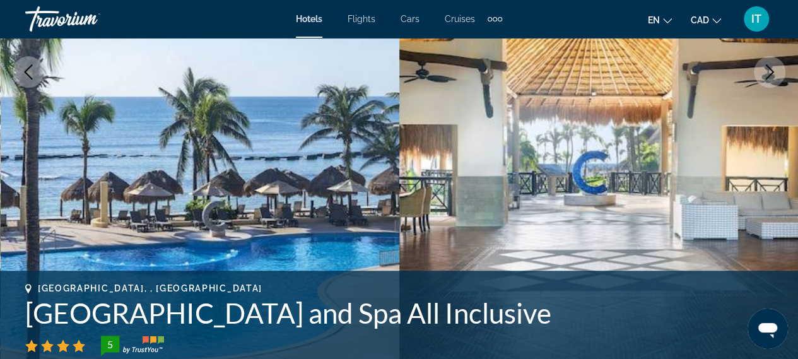
scroll to position [324, 0]
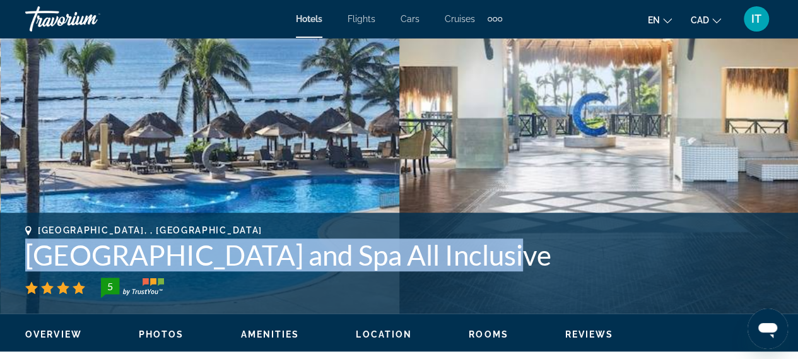
drag, startPoint x: 19, startPoint y: 260, endPoint x: 491, endPoint y: 247, distance: 472.0
click at [491, 247] on div "Puerto Aventuras, , Mexico Catalonia Riviera Maya Resort and Spa All Inclusive …" at bounding box center [399, 263] width 798 height 76
copy h1 "Catalonia Riviera Maya Resort and Spa"
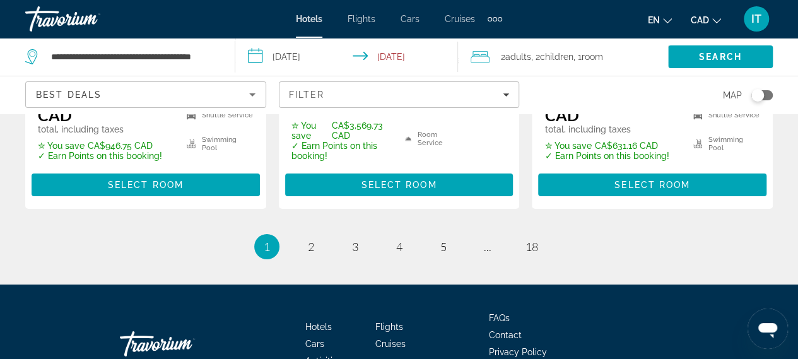
scroll to position [2140, 0]
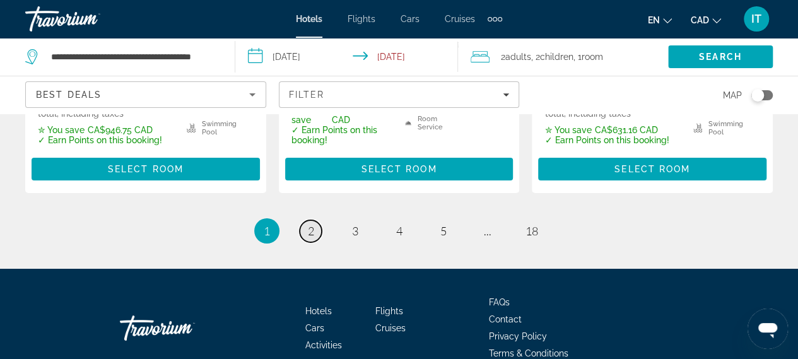
click at [312, 224] on span "2" at bounding box center [311, 231] width 6 height 14
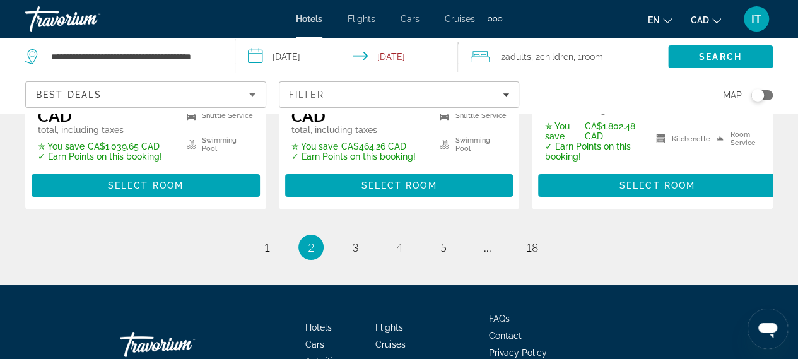
scroll to position [2173, 0]
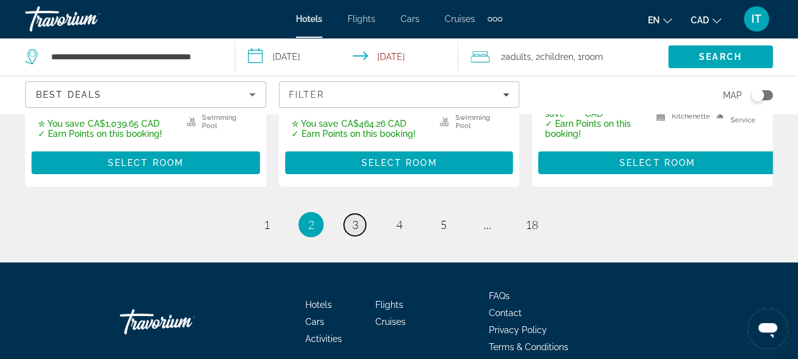
click at [361, 214] on link "page 3" at bounding box center [355, 225] width 22 height 22
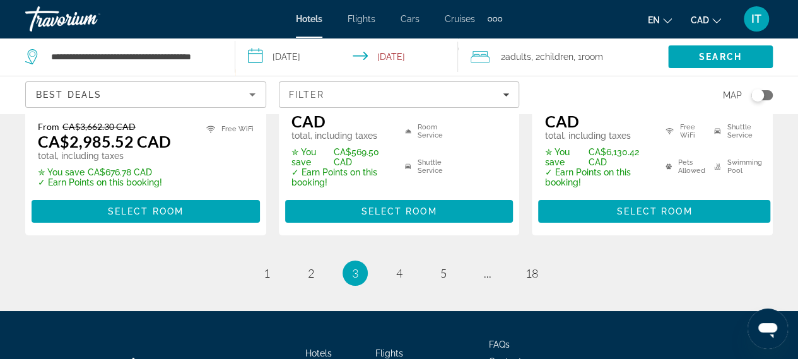
scroll to position [2149, 0]
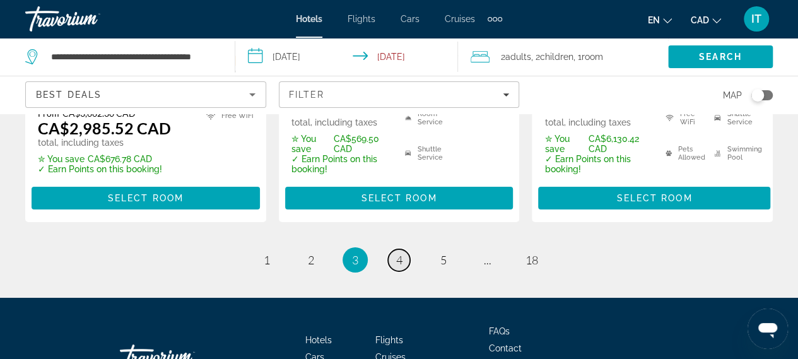
click at [394, 254] on link "page 4" at bounding box center [399, 260] width 22 height 22
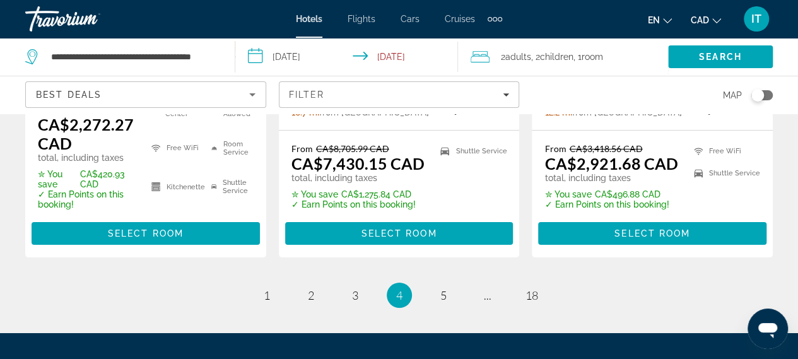
scroll to position [2071, 0]
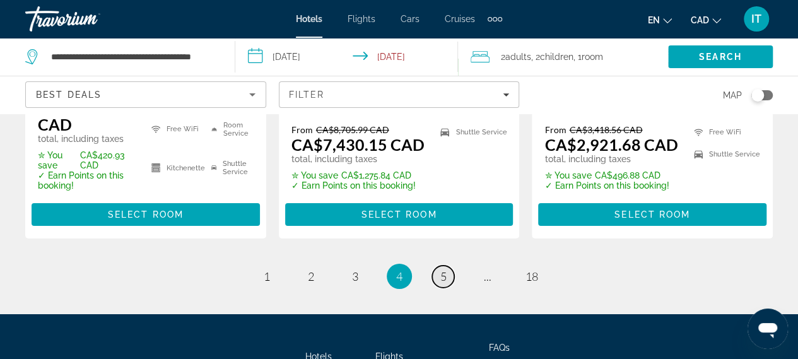
click at [450, 266] on link "page 5" at bounding box center [443, 277] width 22 height 22
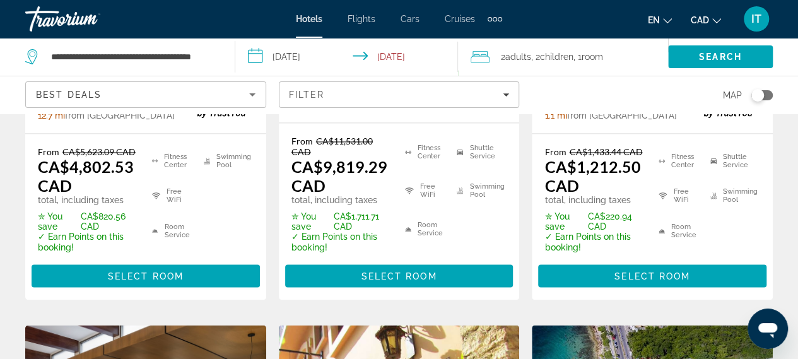
scroll to position [962, 0]
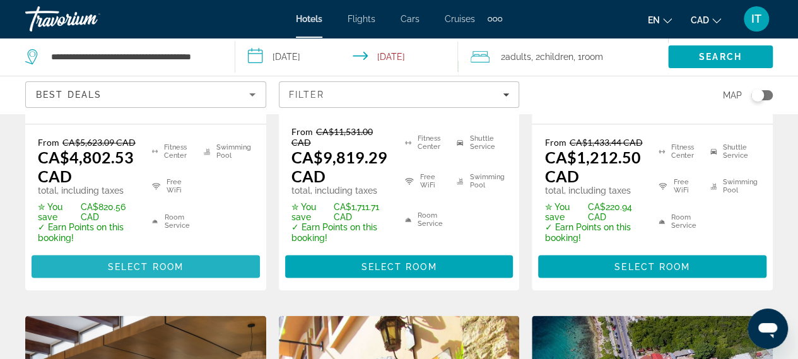
click at [197, 251] on span "Main content" at bounding box center [146, 266] width 228 height 30
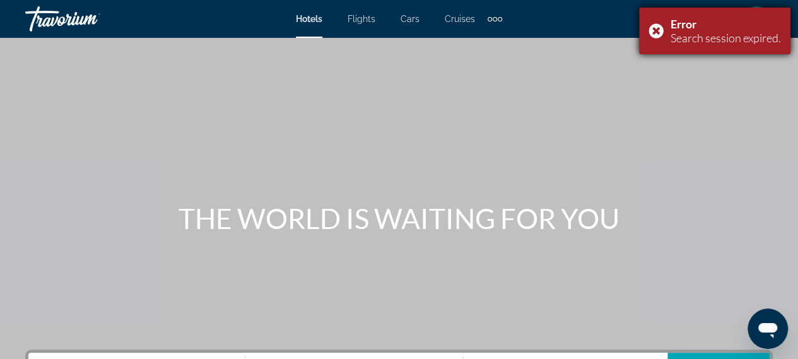
click at [651, 27] on div "Error Search session expired." at bounding box center [714, 31] width 151 height 47
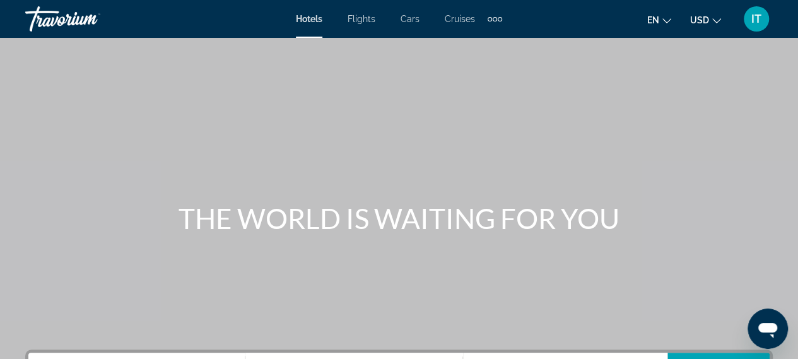
click at [714, 18] on icon "Change currency" at bounding box center [716, 20] width 9 height 9
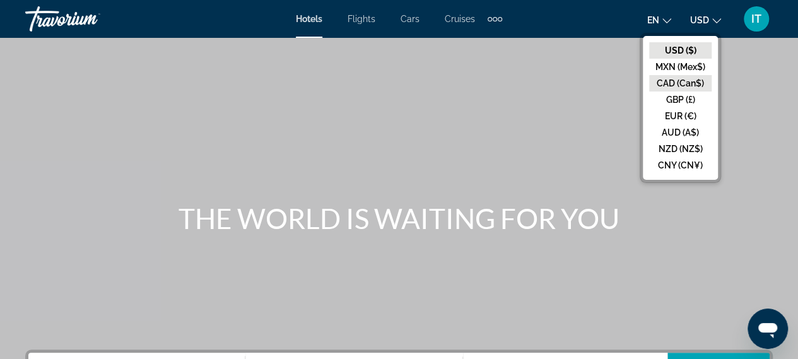
click at [671, 85] on button "CAD (Can$)" at bounding box center [680, 83] width 62 height 16
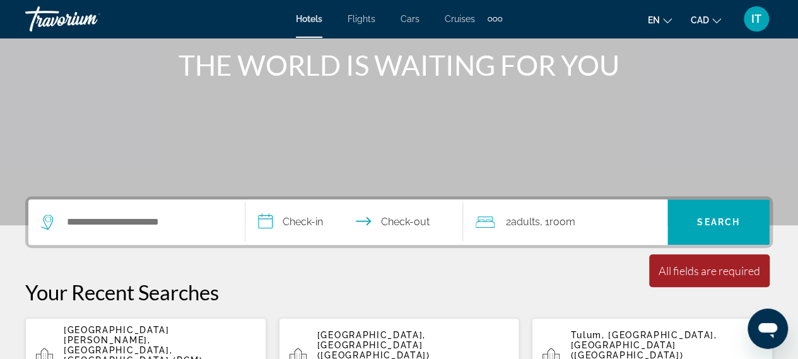
scroll to position [169, 0]
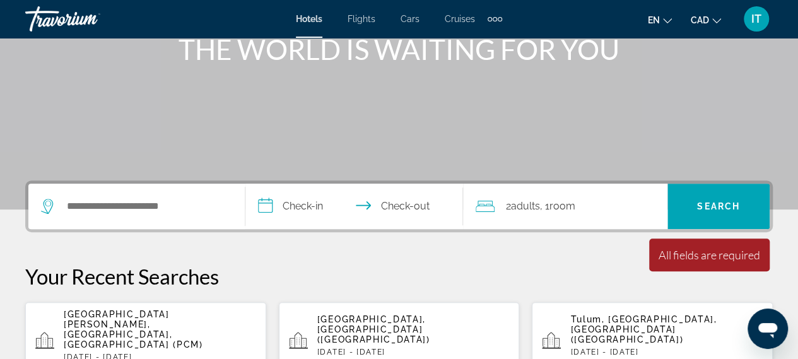
click at [120, 216] on div "Search widget" at bounding box center [136, 206] width 191 height 45
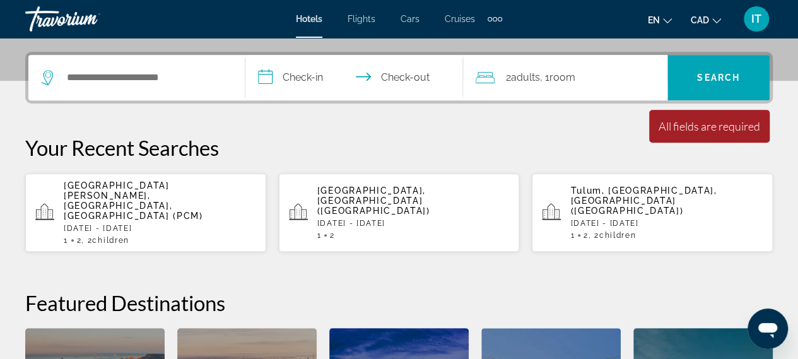
scroll to position [308, 0]
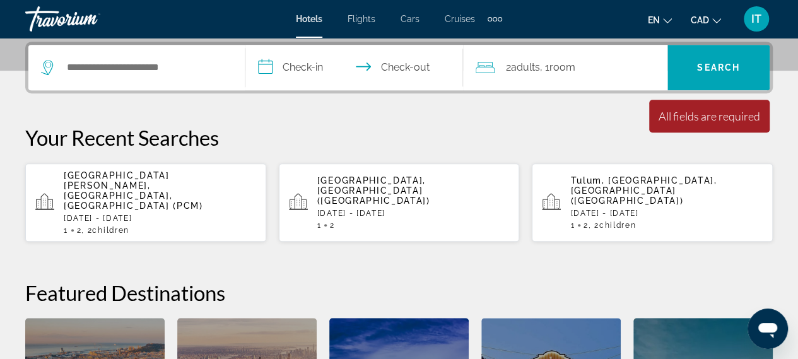
click at [130, 76] on div "Search widget" at bounding box center [136, 67] width 191 height 45
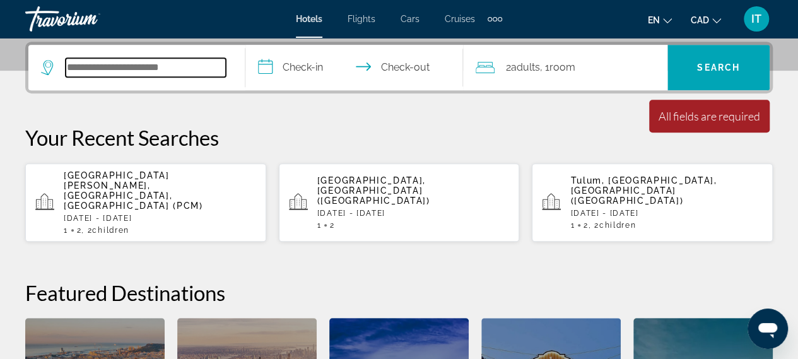
click at [131, 61] on input "Search hotel destination" at bounding box center [146, 67] width 160 height 19
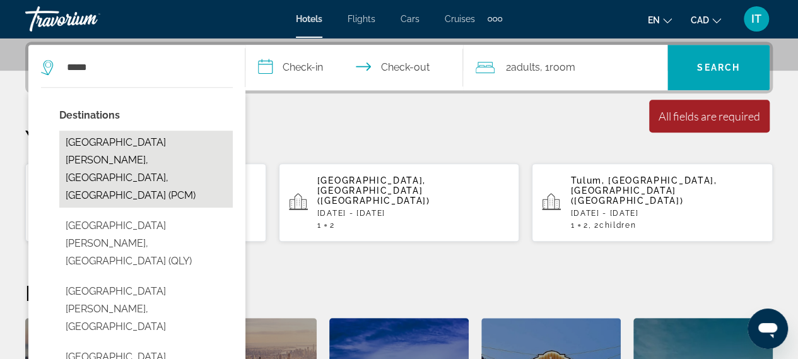
click at [140, 144] on button "[GEOGRAPHIC_DATA][PERSON_NAME], [GEOGRAPHIC_DATA], [GEOGRAPHIC_DATA] (PCM)" at bounding box center [145, 169] width 173 height 77
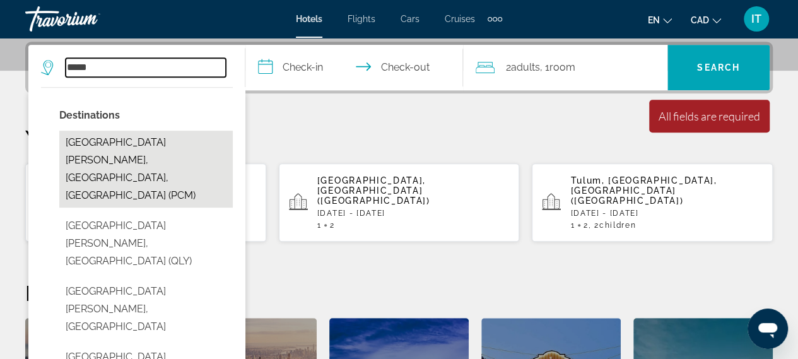
type input "**********"
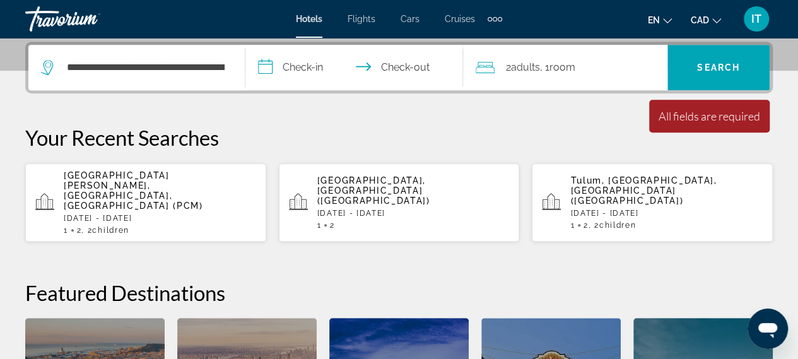
click at [293, 64] on input "**********" at bounding box center [356, 69] width 222 height 49
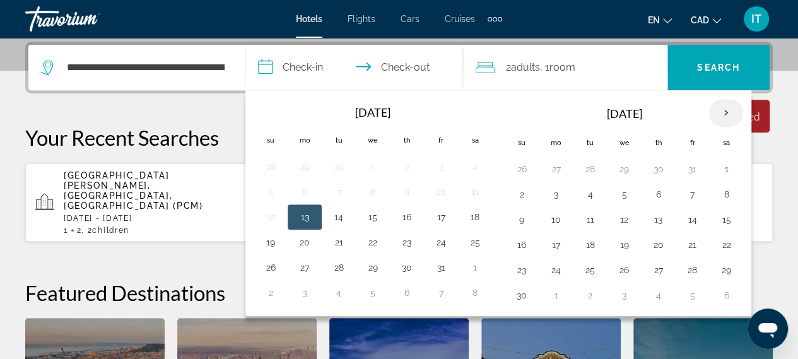
click at [721, 105] on th "Next month" at bounding box center [726, 113] width 34 height 28
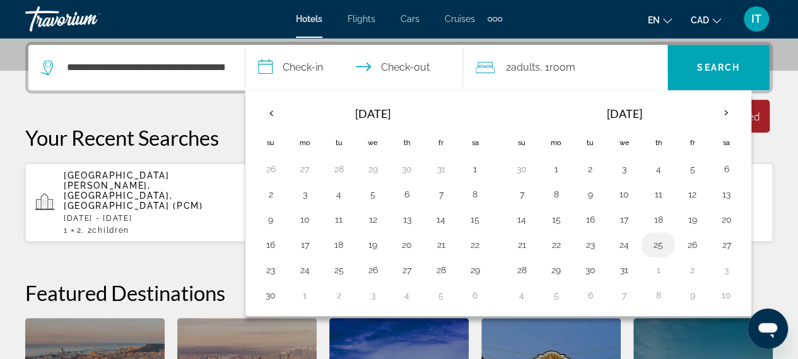
click at [651, 237] on button "25" at bounding box center [658, 245] width 20 height 18
click at [724, 112] on th "Next month" at bounding box center [726, 113] width 34 height 28
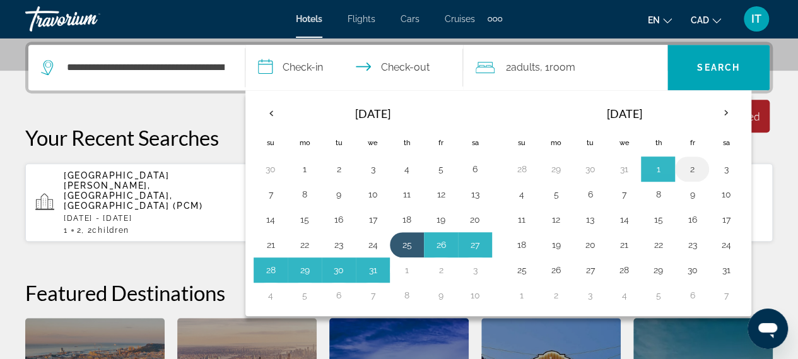
click at [684, 166] on button "2" at bounding box center [692, 169] width 20 height 18
type input "**********"
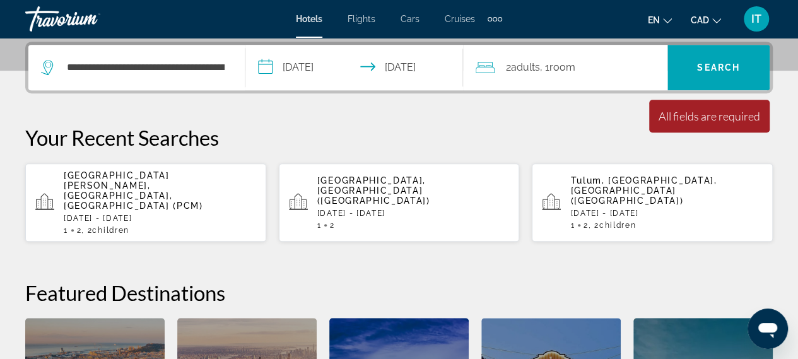
click at [629, 62] on div "2 Adult Adults , 1 Room rooms" at bounding box center [572, 68] width 192 height 18
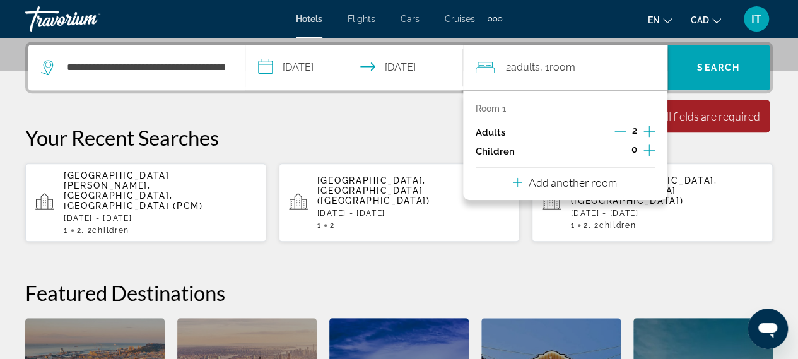
click at [653, 144] on icon "Increment children" at bounding box center [648, 150] width 11 height 15
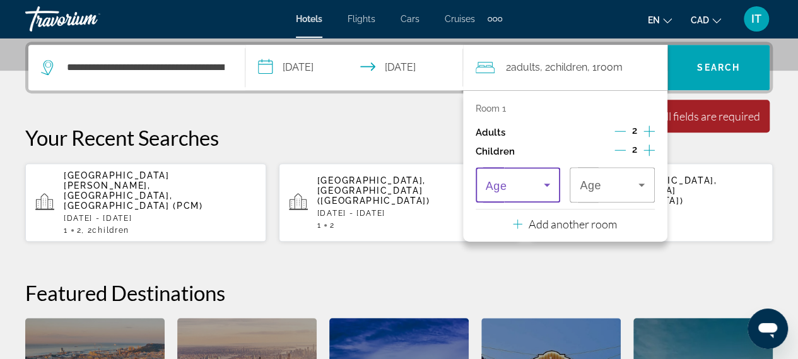
click at [531, 177] on span "Travelers: 2 adults, 2 children" at bounding box center [515, 184] width 59 height 15
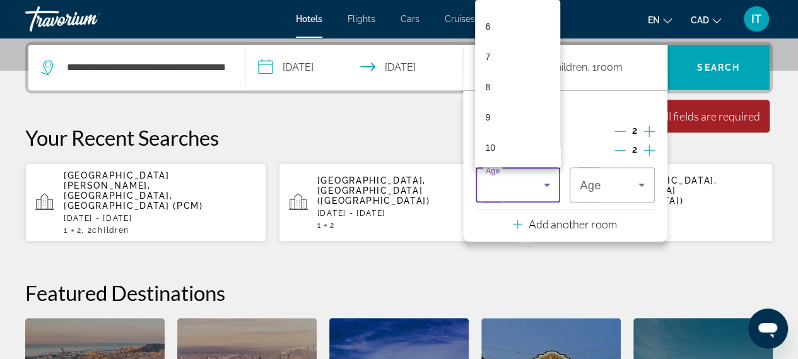
scroll to position [177, 0]
click at [508, 25] on mat-option "6" at bounding box center [517, 25] width 85 height 30
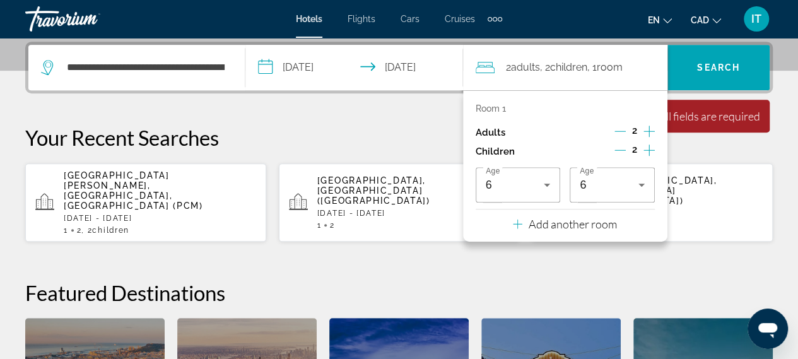
click at [618, 204] on div "Room 1 Adults 2 Children 2 Age [DEMOGRAPHIC_DATA] Age [DEMOGRAPHIC_DATA] Add an…" at bounding box center [565, 165] width 204 height 151
click at [619, 186] on div "6" at bounding box center [609, 184] width 59 height 15
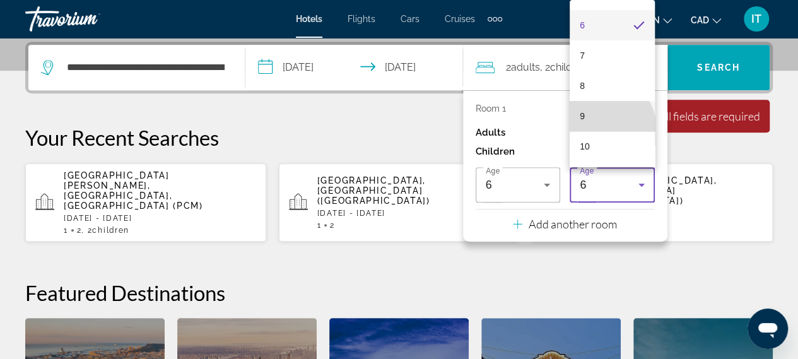
click at [609, 126] on mat-option "9" at bounding box center [612, 116] width 85 height 30
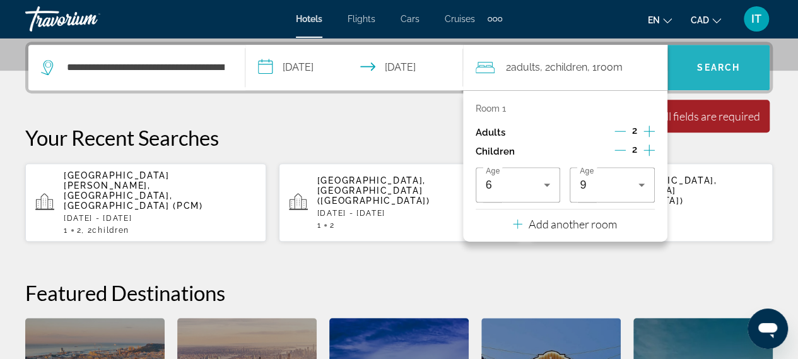
click at [698, 69] on span "Search" at bounding box center [718, 67] width 43 height 10
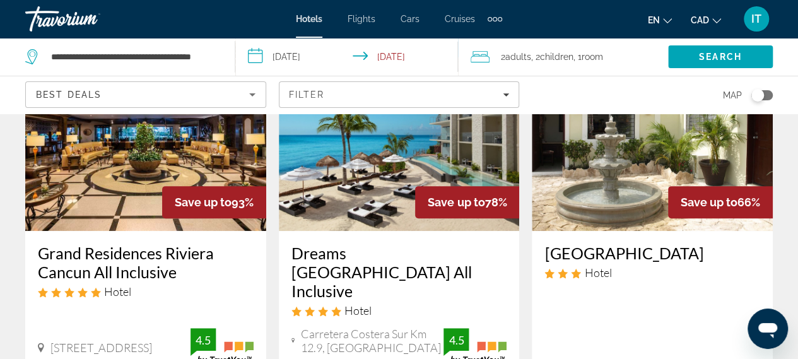
scroll to position [170, 0]
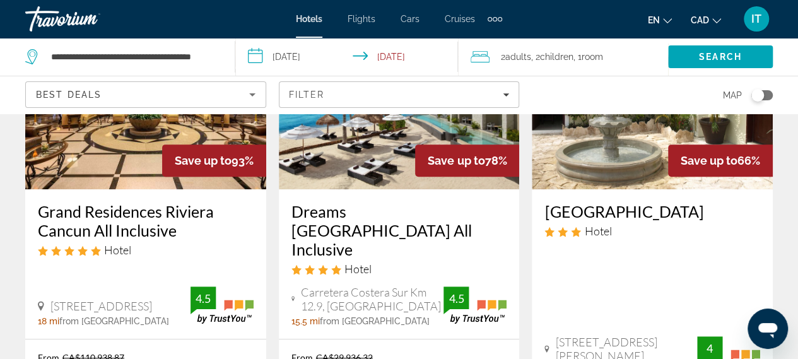
click at [390, 176] on img "Main content" at bounding box center [399, 88] width 241 height 202
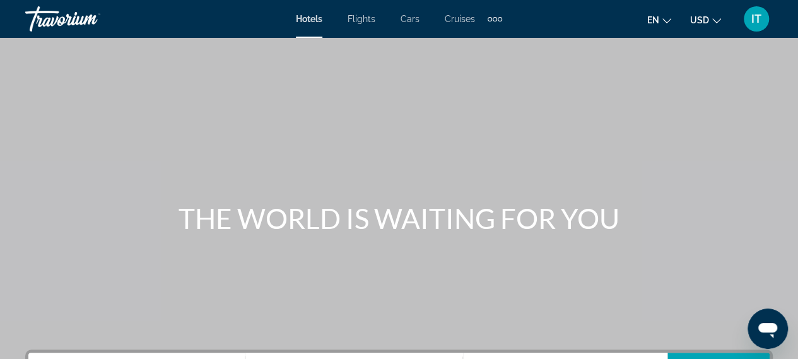
click at [692, 30] on div "en English Español Français Italiano Português русский USD USD ($) MXN (Mex$) C…" at bounding box center [644, 19] width 258 height 26
drag, startPoint x: 696, startPoint y: 30, endPoint x: 701, endPoint y: 23, distance: 8.1
click at [701, 23] on div "en English Español Français Italiano Português русский USD USD ($) MXN (Mex$) C…" at bounding box center [644, 19] width 258 height 26
click at [701, 23] on span "USD" at bounding box center [699, 20] width 19 height 10
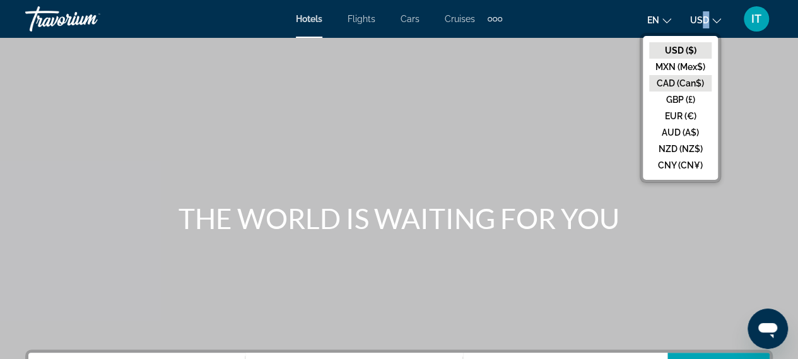
click at [677, 85] on button "CAD (Can$)" at bounding box center [680, 83] width 62 height 16
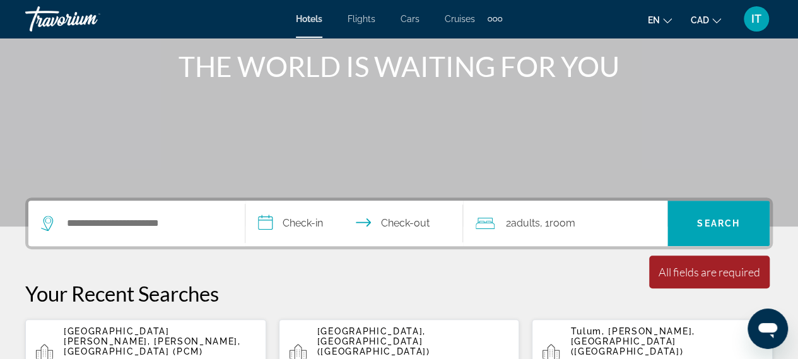
scroll to position [164, 0]
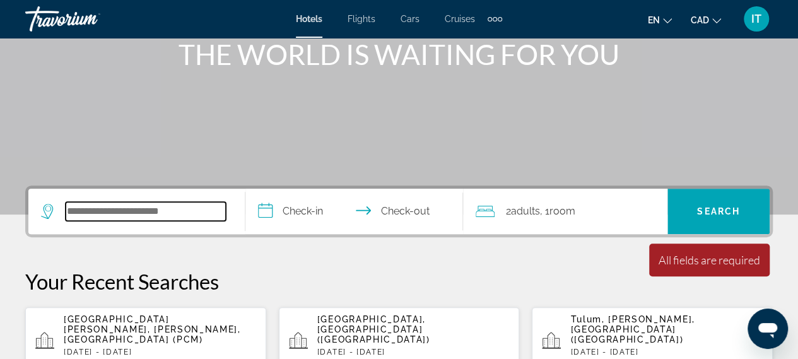
click at [115, 207] on input "Search hotel destination" at bounding box center [146, 211] width 160 height 19
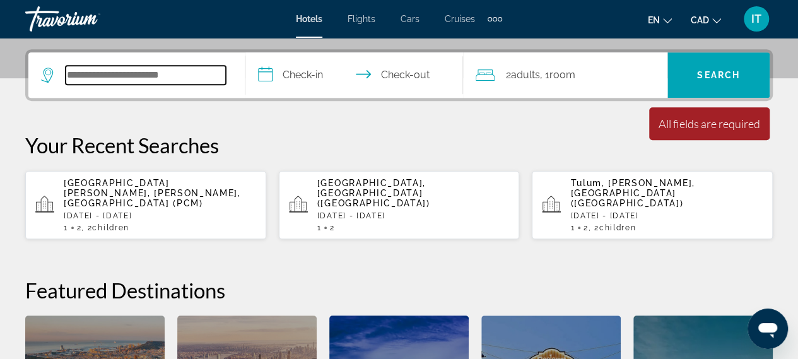
scroll to position [308, 0]
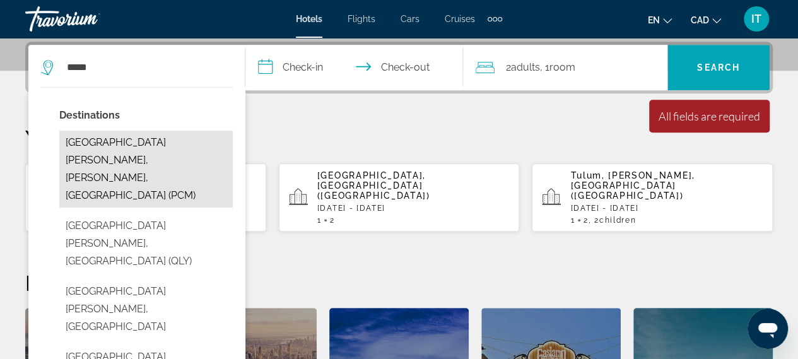
click at [156, 140] on button "[GEOGRAPHIC_DATA][PERSON_NAME], [PERSON_NAME], [GEOGRAPHIC_DATA] (PCM)" at bounding box center [145, 169] width 173 height 77
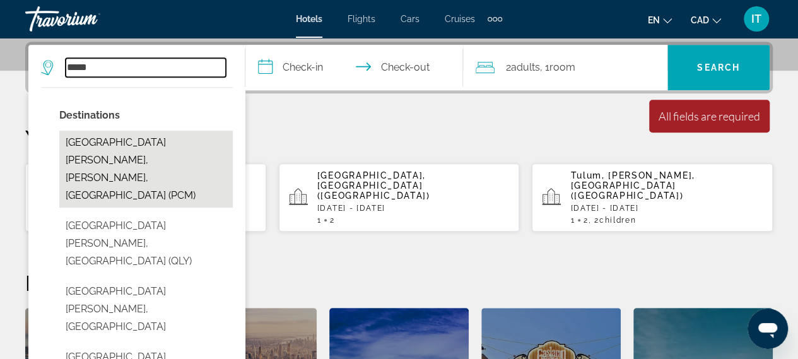
type input "**********"
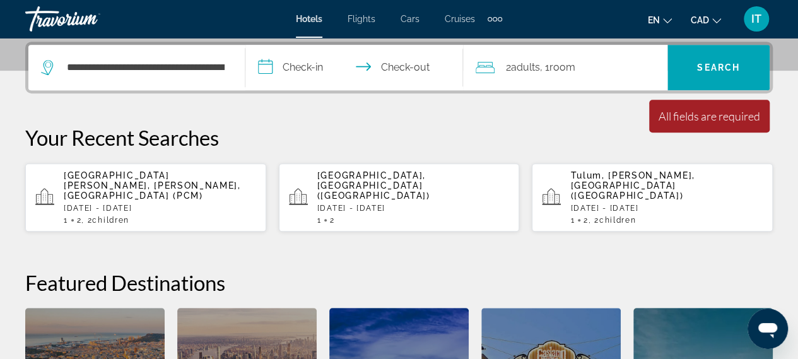
click at [299, 70] on input "**********" at bounding box center [356, 69] width 222 height 49
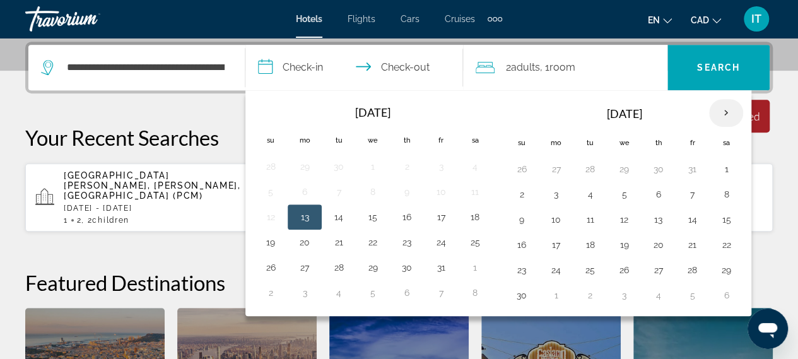
click at [733, 108] on th "Next month" at bounding box center [726, 113] width 34 height 28
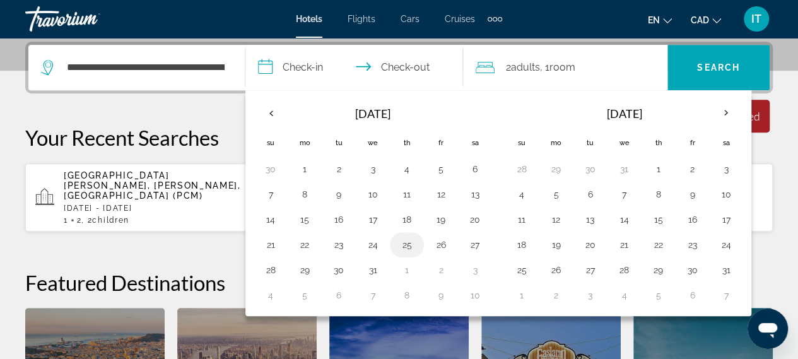
click at [406, 245] on button "25" at bounding box center [407, 245] width 20 height 18
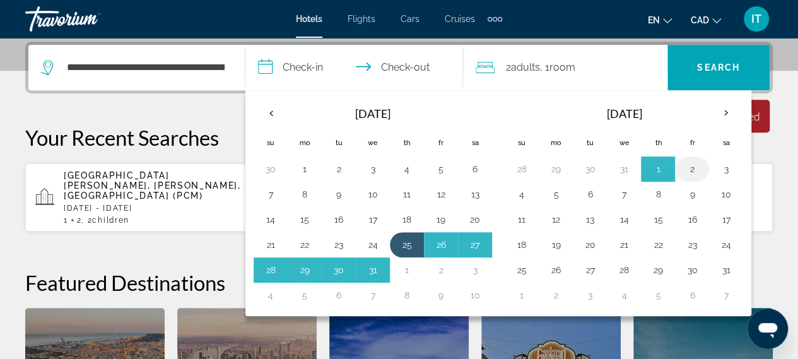
click at [686, 161] on button "2" at bounding box center [692, 169] width 20 height 18
type input "**********"
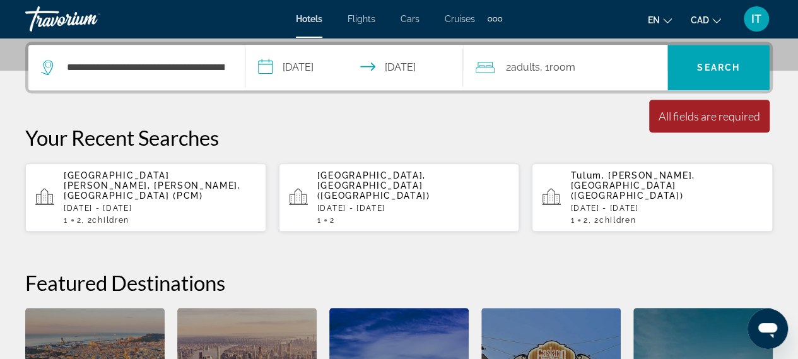
click at [554, 65] on span "Room" at bounding box center [562, 67] width 26 height 12
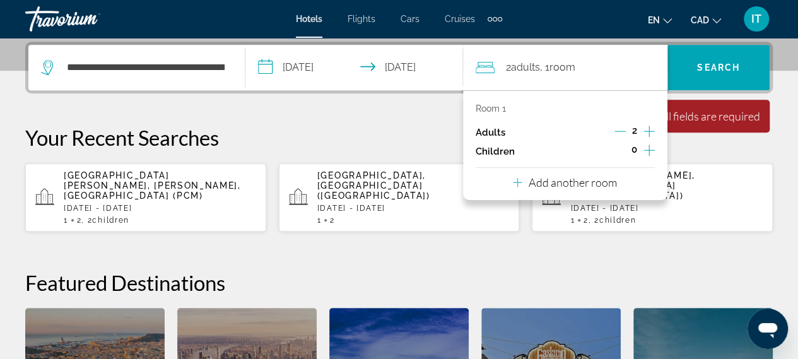
click at [646, 145] on icon "Increment children" at bounding box center [648, 150] width 11 height 15
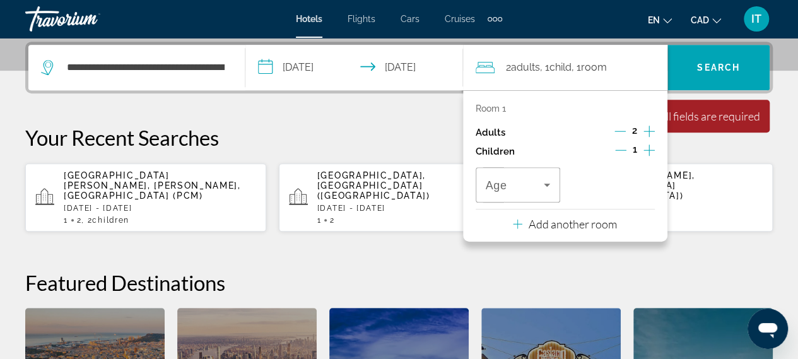
click at [646, 145] on icon "Increment children" at bounding box center [648, 150] width 11 height 15
click at [542, 181] on icon "Travelers: 2 adults, 2 children" at bounding box center [546, 184] width 15 height 15
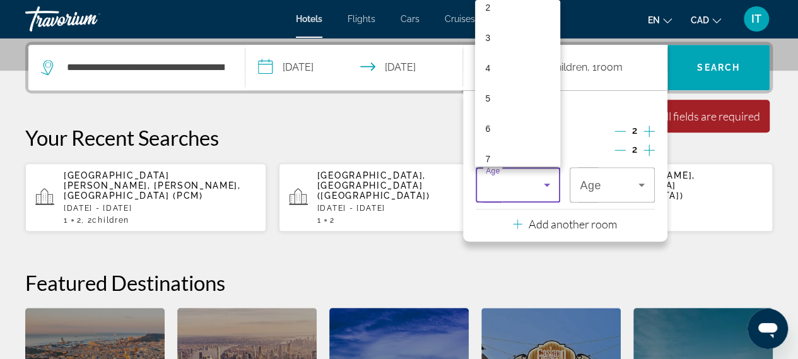
scroll to position [101, 0]
click at [517, 108] on mat-option "6" at bounding box center [517, 101] width 85 height 30
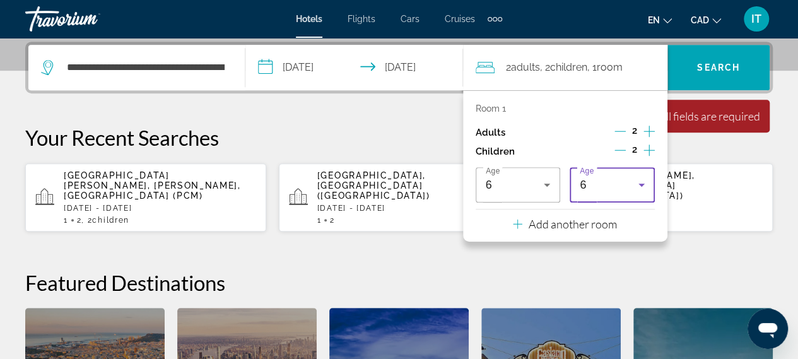
click at [628, 180] on div "6" at bounding box center [609, 184] width 59 height 15
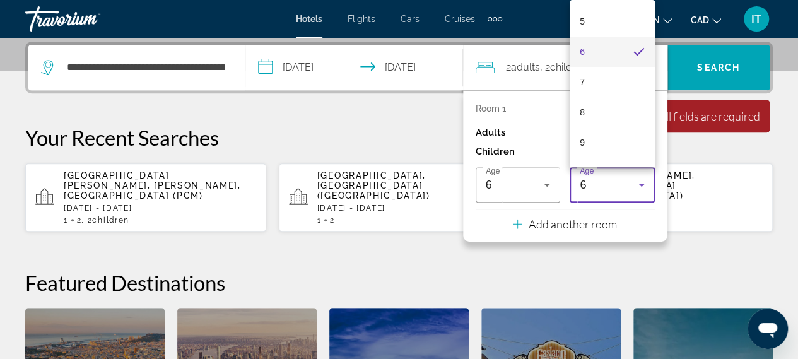
scroll to position [151, 0]
click at [611, 141] on mat-option "9" at bounding box center [612, 141] width 85 height 30
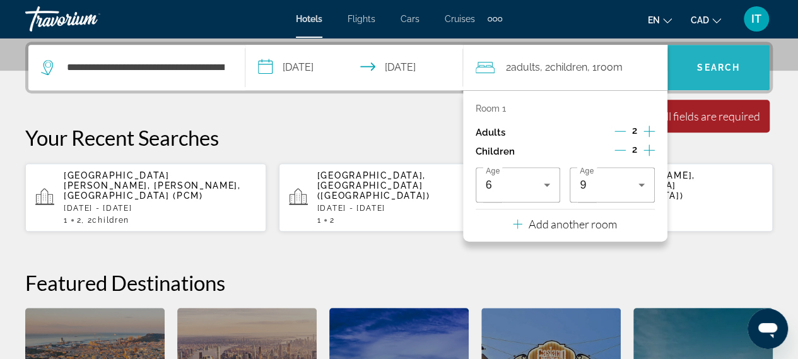
click at [718, 74] on span "Search" at bounding box center [718, 67] width 102 height 30
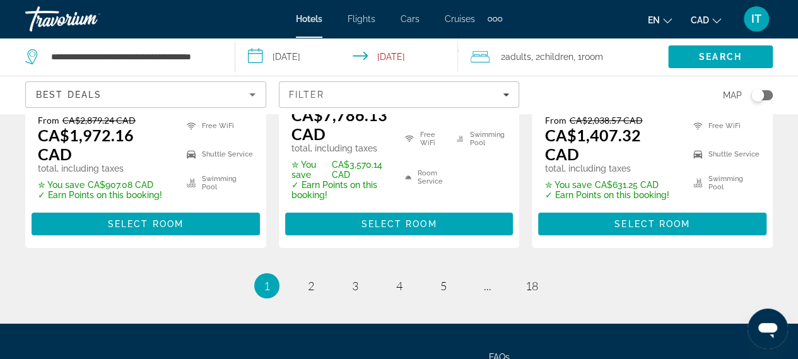
scroll to position [2140, 0]
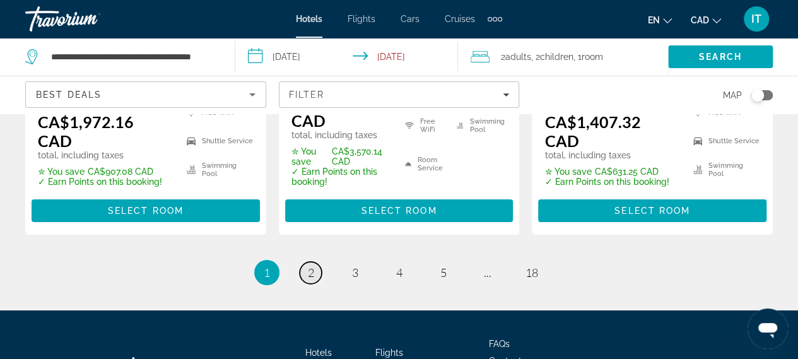
click at [320, 262] on link "page 2" at bounding box center [311, 273] width 22 height 22
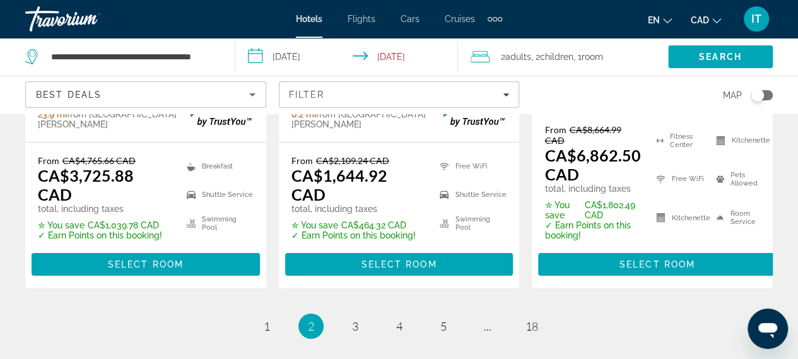
scroll to position [2135, 0]
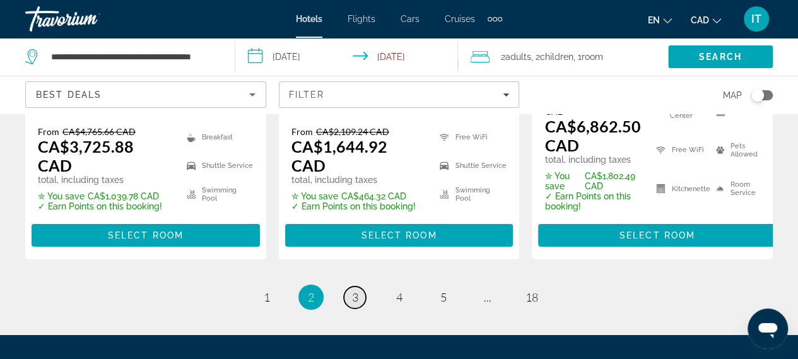
click at [362, 286] on link "page 3" at bounding box center [355, 297] width 22 height 22
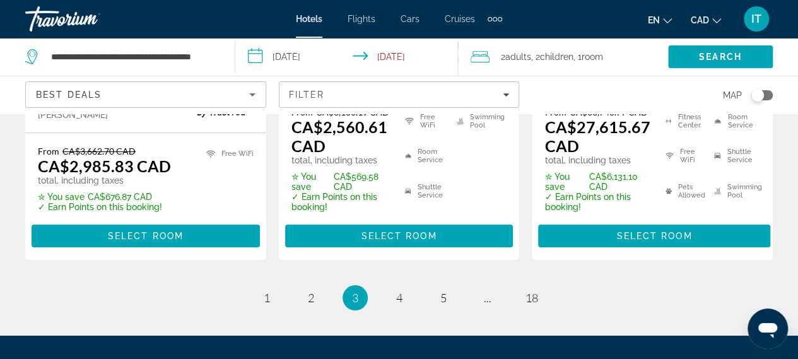
scroll to position [2183, 0]
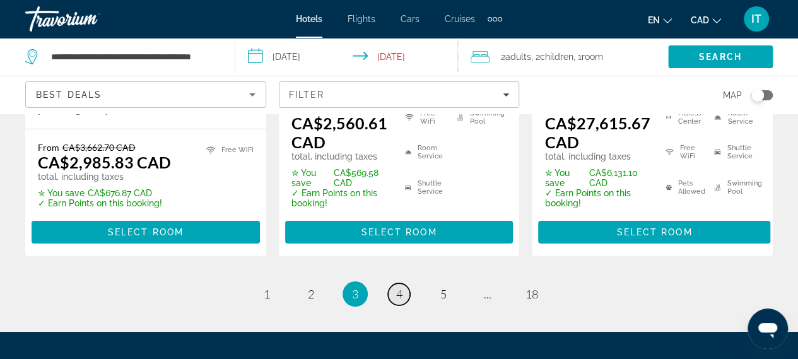
click at [403, 283] on link "page 4" at bounding box center [399, 294] width 22 height 22
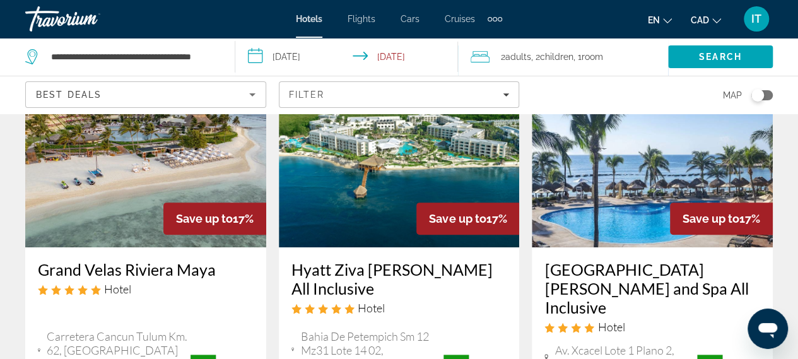
scroll to position [109, 0]
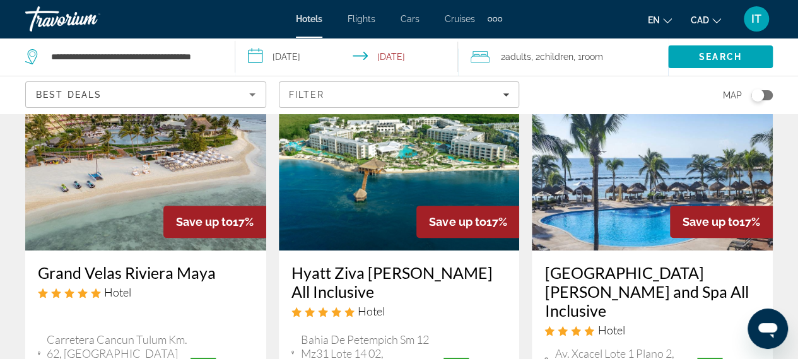
click at [662, 257] on div "Catalonia Riviera Maya Resort and Spa All Inclusive Hotel Av. Xcacel Lote 1 Pla…" at bounding box center [652, 330] width 241 height 160
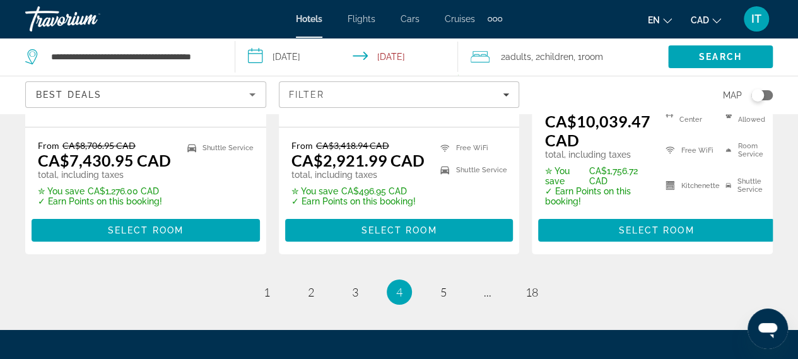
scroll to position [2117, 0]
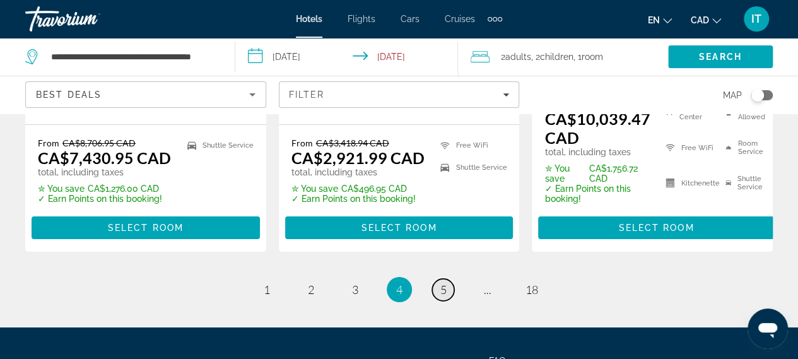
click at [443, 279] on link "page 5" at bounding box center [443, 290] width 22 height 22
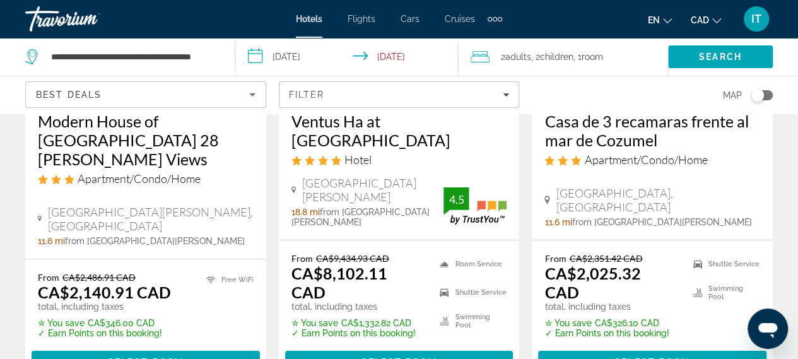
scroll to position [2012, 0]
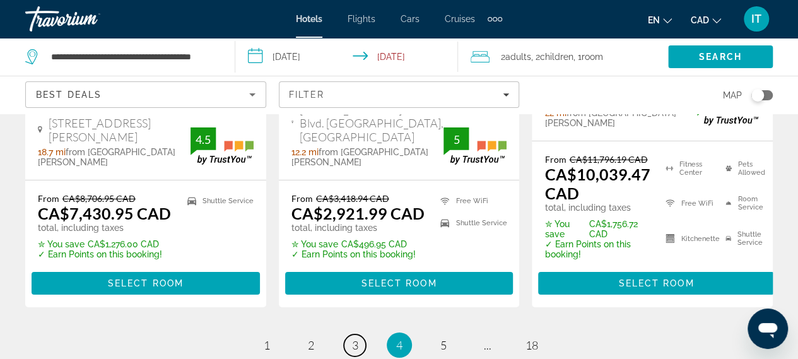
scroll to position [2166, 0]
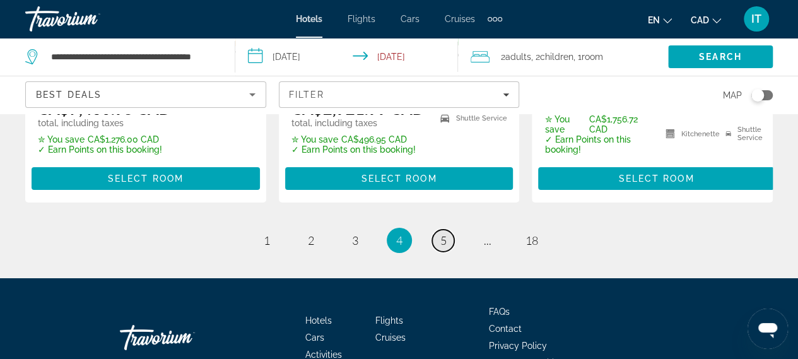
click at [447, 230] on link "page 5" at bounding box center [443, 241] width 22 height 22
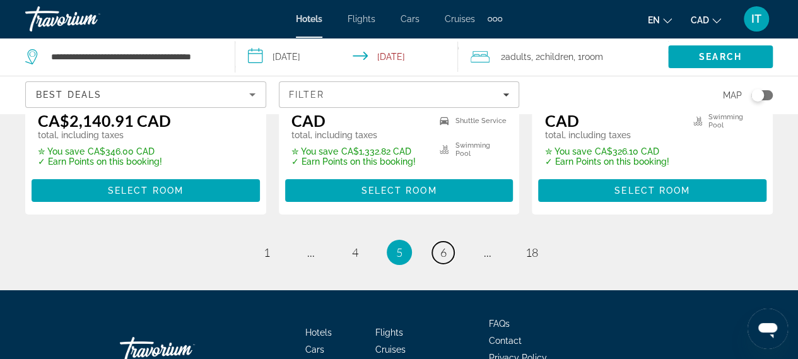
scroll to position [2163, 0]
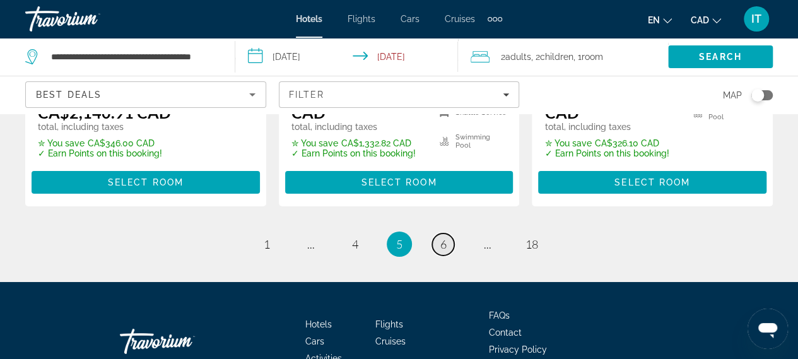
click at [440, 237] on span "6" at bounding box center [443, 244] width 6 height 14
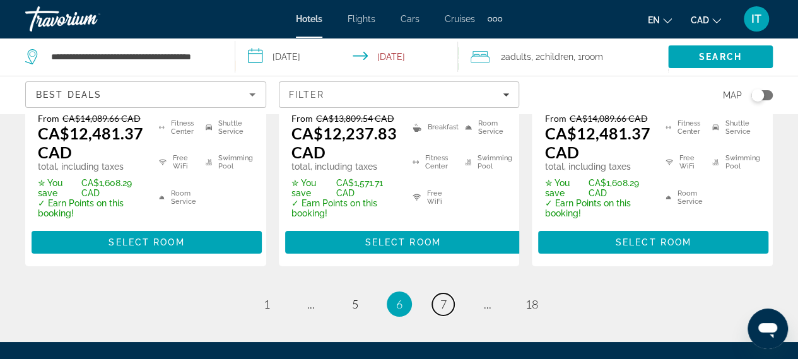
scroll to position [2219, 0]
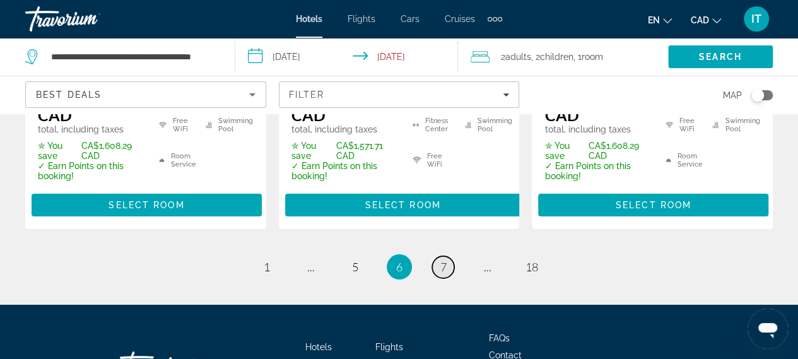
click at [435, 256] on link "page 7" at bounding box center [443, 267] width 22 height 22
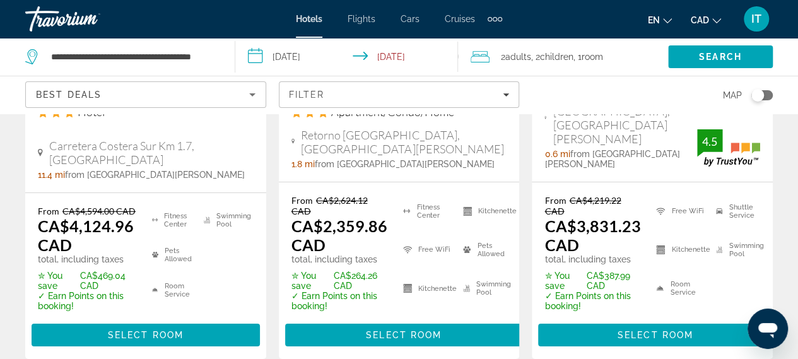
scroll to position [2009, 0]
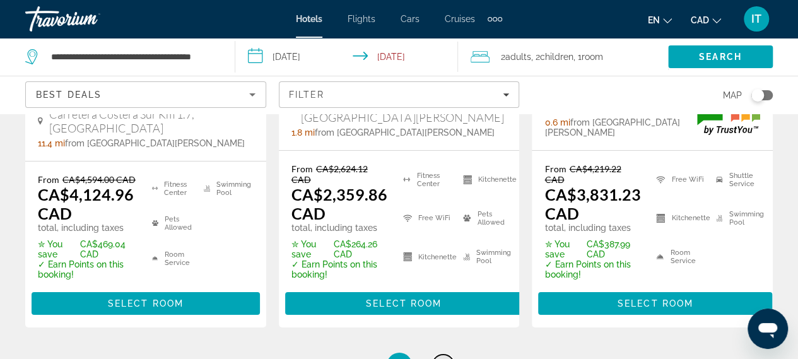
click at [443, 354] on link "page 8" at bounding box center [443, 365] width 22 height 22
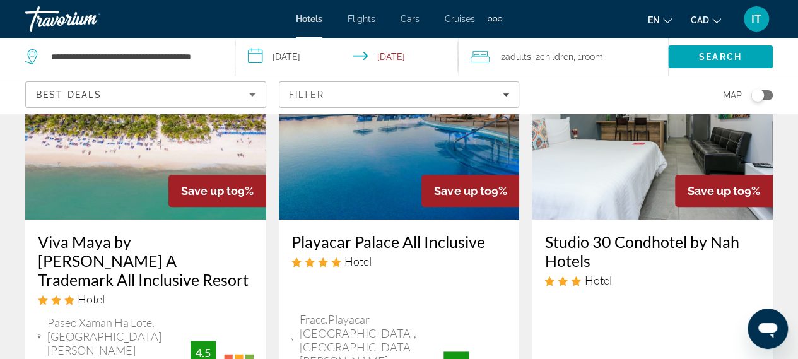
scroll to position [127, 0]
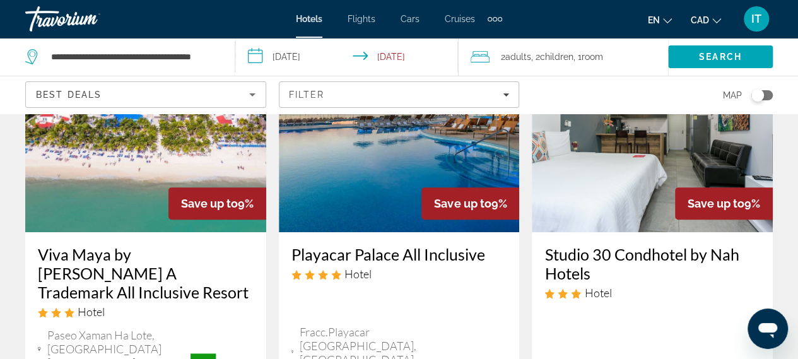
click at [115, 257] on h3 "Viva Maya by Wyndham A Trademark All Inclusive Resort" at bounding box center [146, 273] width 216 height 57
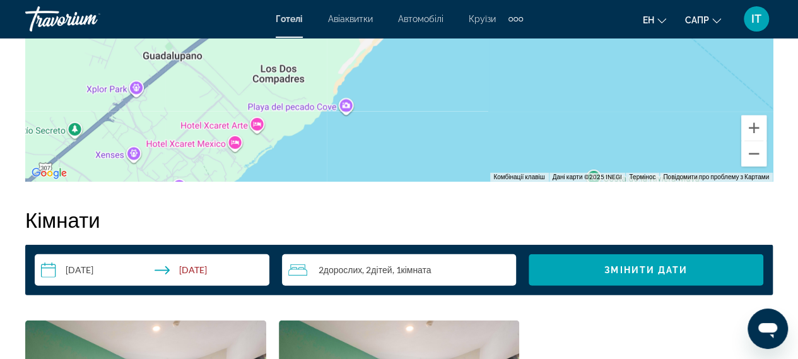
scroll to position [1743, 0]
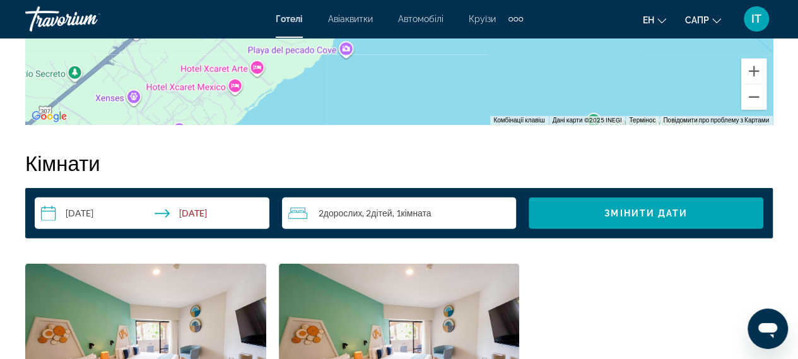
click at [105, 213] on input "**********" at bounding box center [155, 214] width 240 height 35
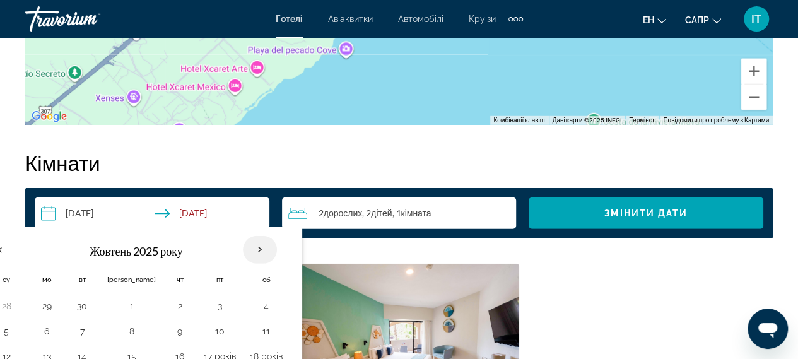
click at [243, 242] on th "Наступного місяця" at bounding box center [260, 250] width 34 height 28
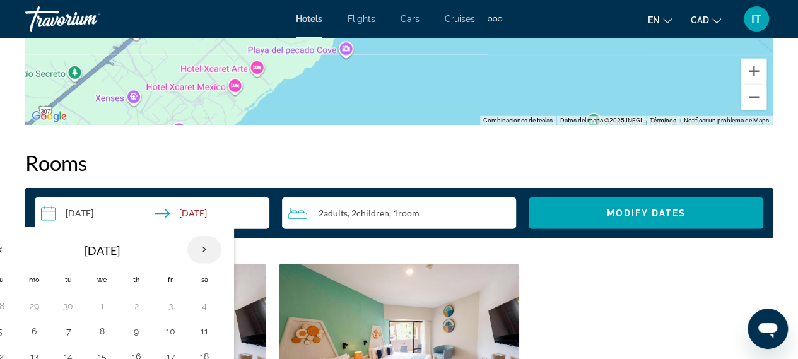
click at [196, 248] on th "Next month" at bounding box center [204, 250] width 34 height 28
click at [631, 170] on h2 "Rooms" at bounding box center [398, 162] width 747 height 25
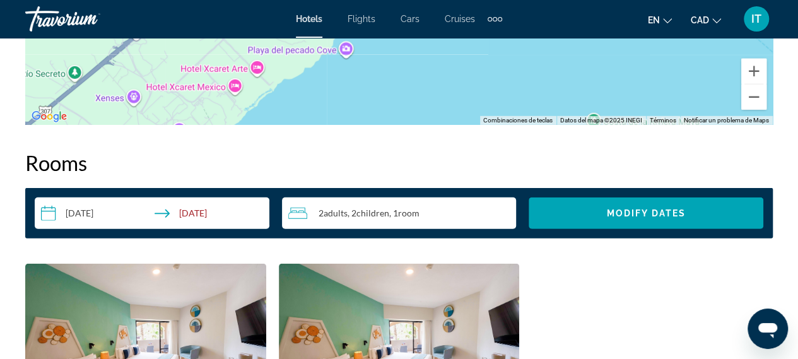
click at [95, 223] on input "**********" at bounding box center [155, 214] width 240 height 35
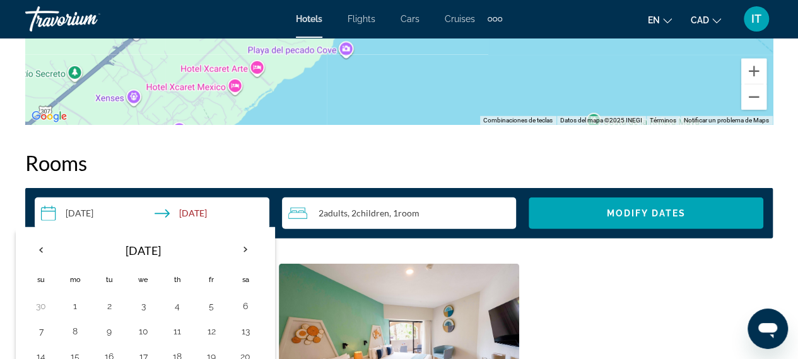
scroll to position [1876, 0]
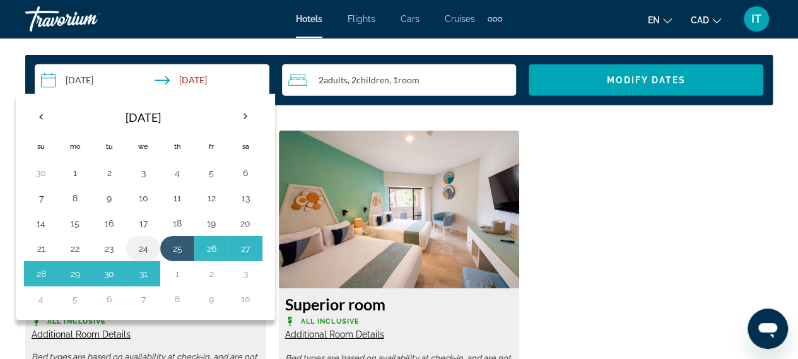
click at [140, 247] on button "24" at bounding box center [143, 249] width 20 height 18
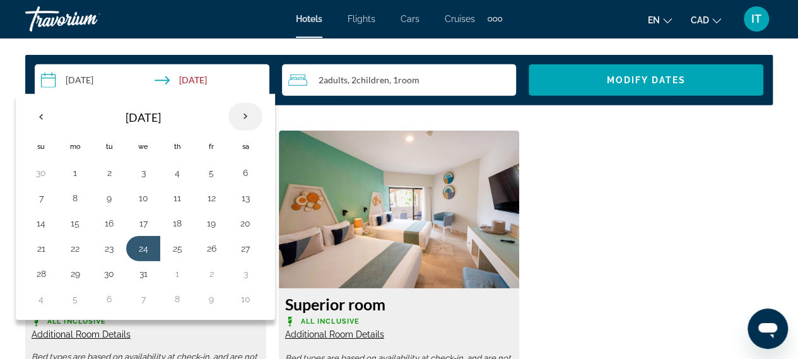
click at [239, 117] on th "Next month" at bounding box center [245, 117] width 34 height 28
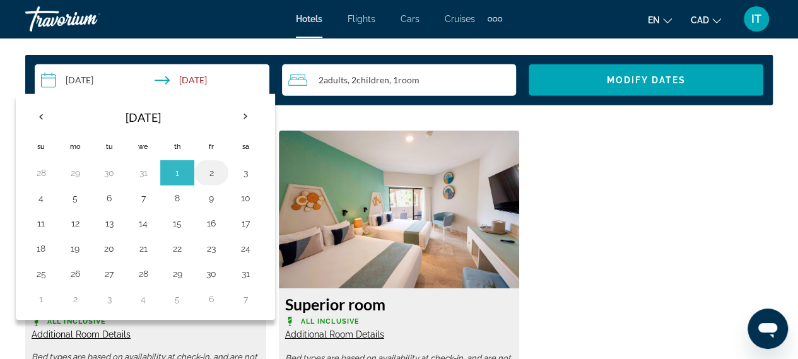
click at [208, 170] on button "2" at bounding box center [211, 173] width 20 height 18
type input "**********"
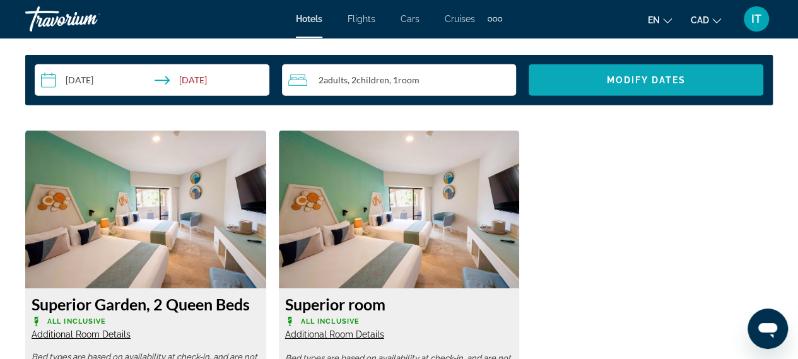
click at [614, 72] on span "Search widget" at bounding box center [646, 80] width 235 height 30
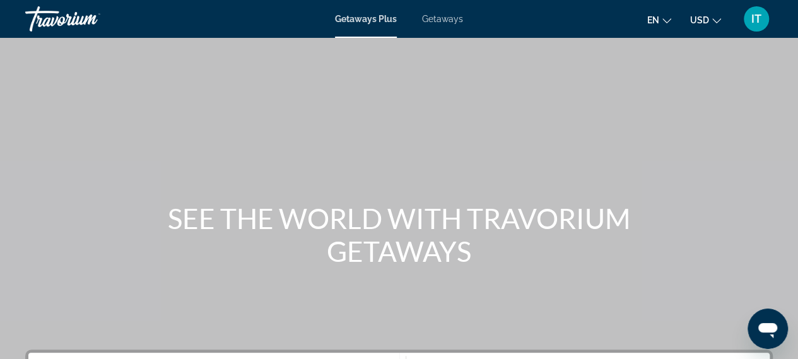
click at [704, 25] on span "USD" at bounding box center [699, 20] width 19 height 10
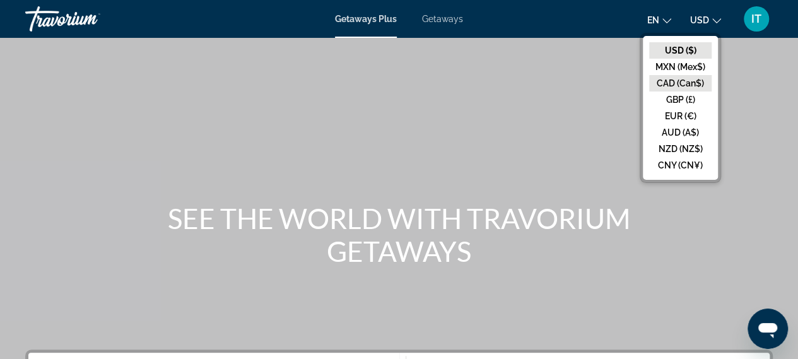
click at [679, 86] on button "CAD (Can$)" at bounding box center [680, 83] width 62 height 16
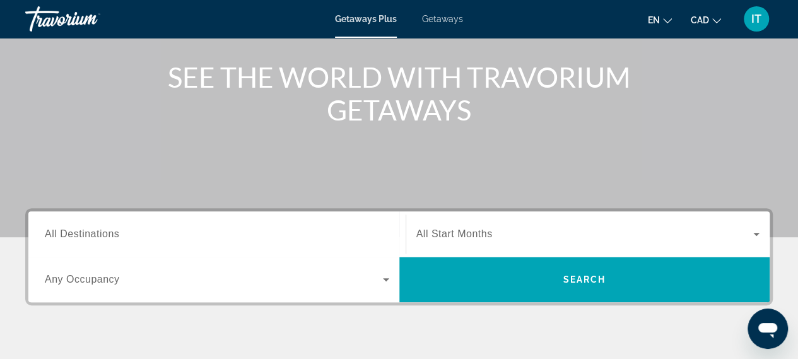
scroll to position [151, 0]
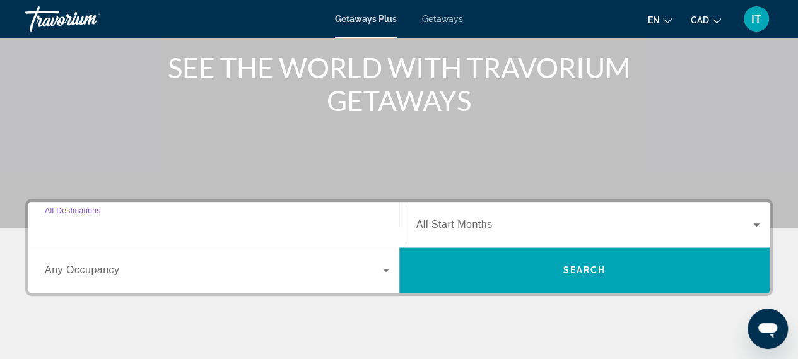
click at [189, 226] on input "Destination All Destinations" at bounding box center [217, 225] width 344 height 15
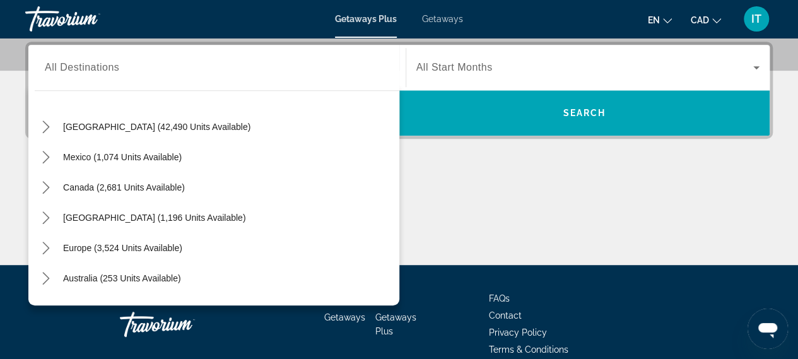
scroll to position [28, 0]
click at [49, 221] on icon "Toggle Caribbean & Atlantic Islands (1,196 units available) submenu" at bounding box center [46, 218] width 13 height 13
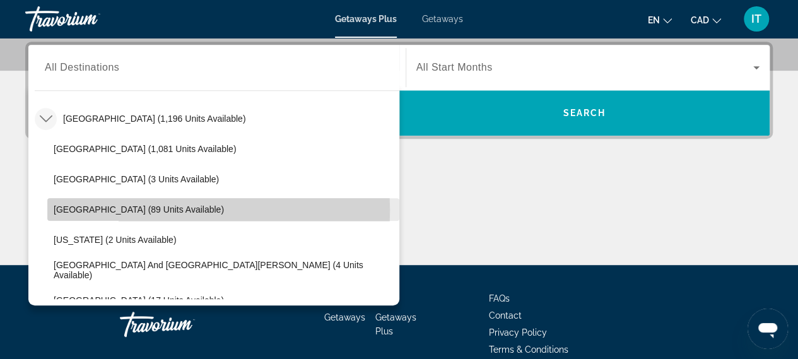
click at [93, 209] on span "Dominican Republic (89 units available)" at bounding box center [139, 209] width 170 height 10
type input "**********"
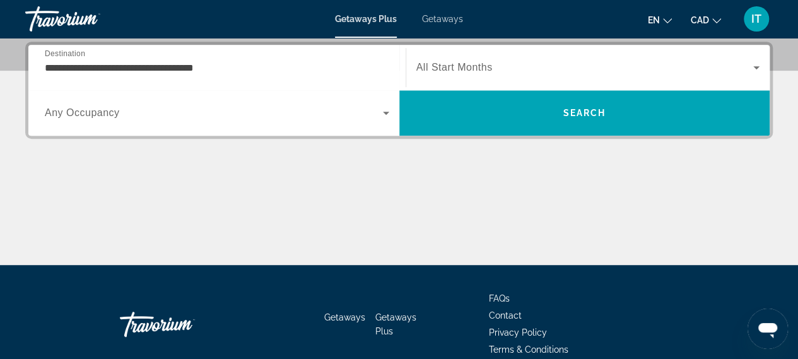
click at [468, 62] on span "All Start Months" at bounding box center [454, 67] width 76 height 11
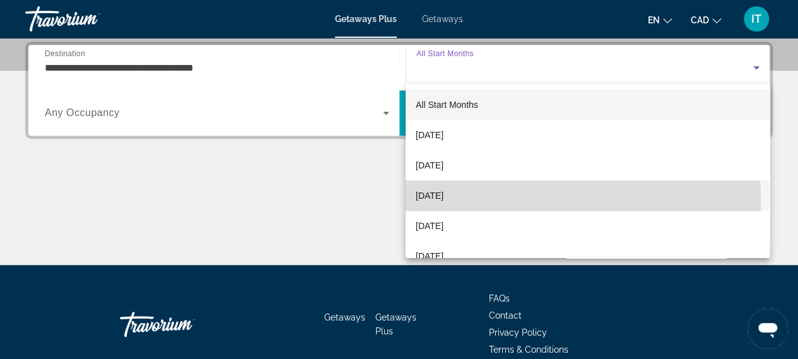
click at [441, 199] on span "[DATE]" at bounding box center [430, 195] width 28 height 15
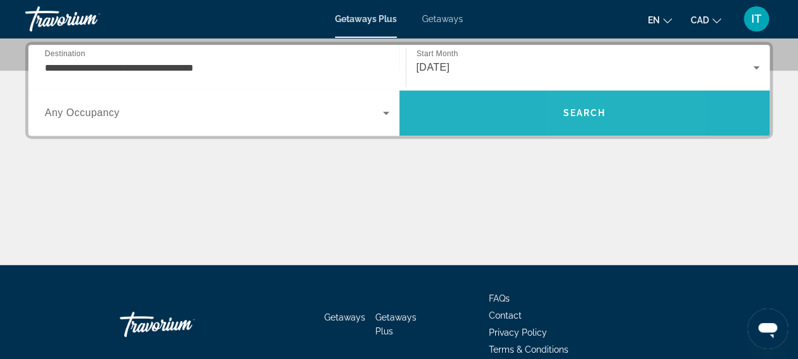
click at [578, 112] on span "Search" at bounding box center [584, 113] width 43 height 10
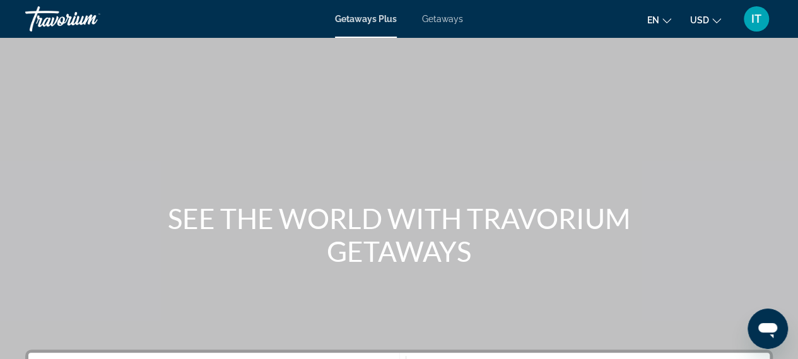
click at [438, 22] on span "Getaways" at bounding box center [442, 19] width 41 height 10
drag, startPoint x: 780, startPoint y: 51, endPoint x: 788, endPoint y: 117, distance: 66.0
click at [788, 117] on div "Main content" at bounding box center [399, 189] width 798 height 378
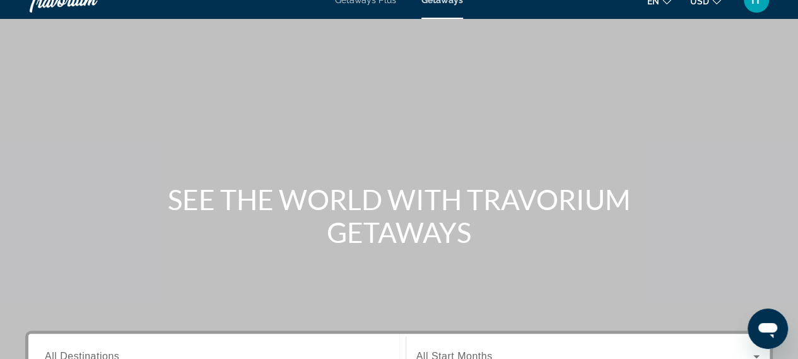
scroll to position [15, 0]
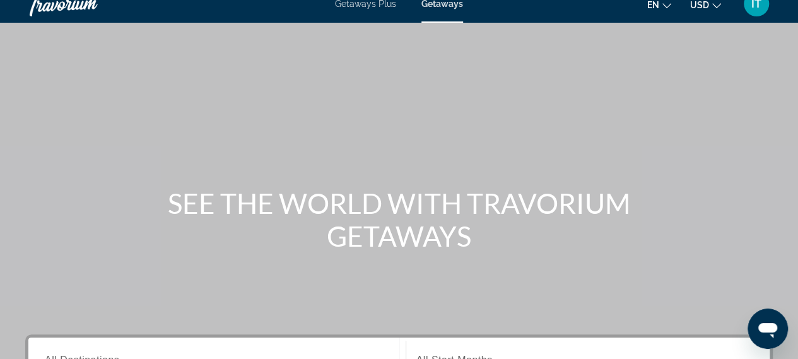
click at [706, 6] on span "USD" at bounding box center [699, 5] width 19 height 10
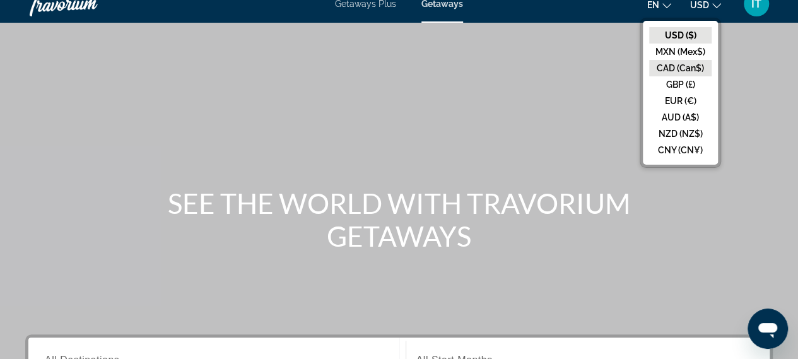
click at [680, 63] on button "CAD (Can$)" at bounding box center [680, 68] width 62 height 16
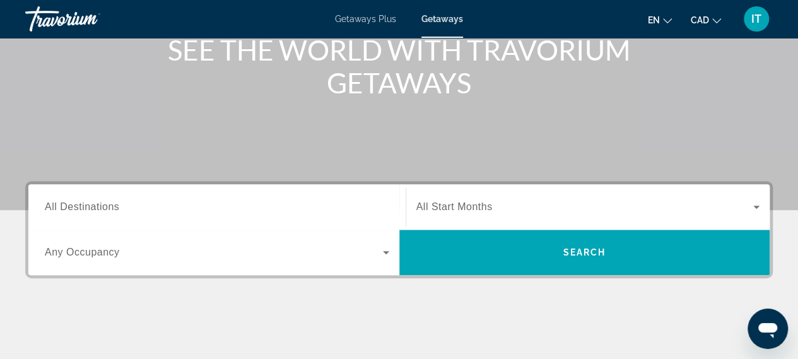
scroll to position [176, 0]
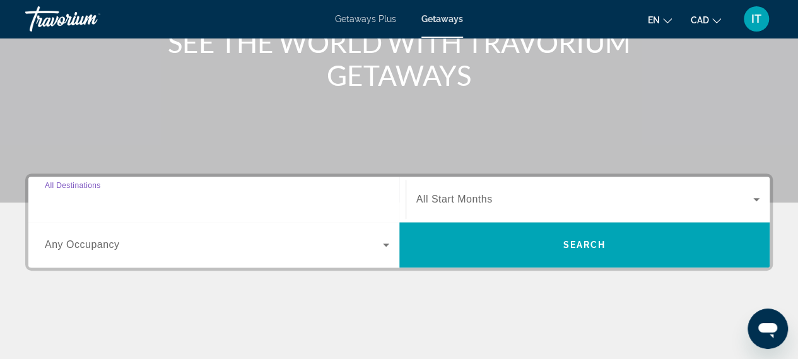
click at [232, 196] on input "Destination All Destinations" at bounding box center [217, 199] width 344 height 15
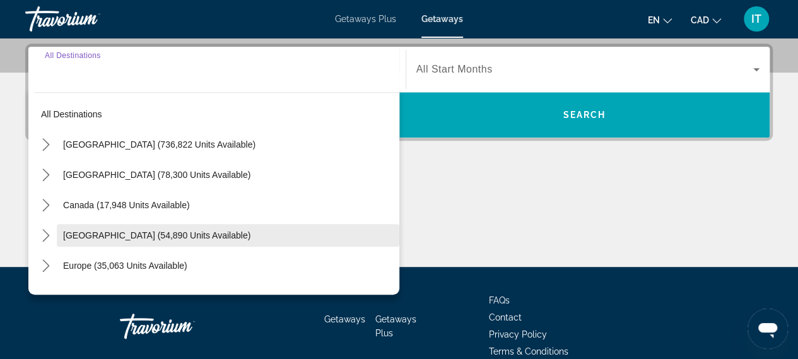
scroll to position [308, 0]
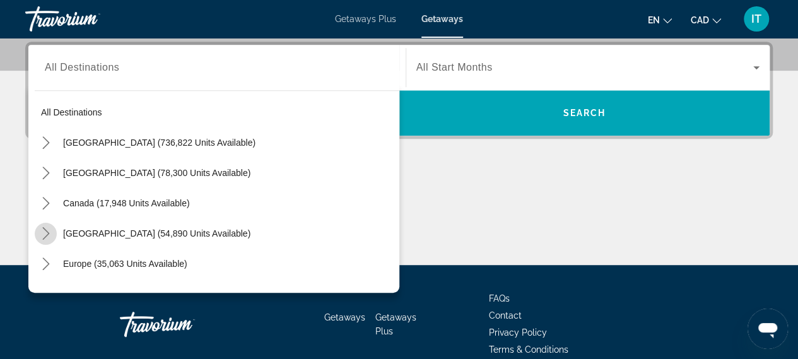
click at [49, 232] on icon "Toggle Caribbean & Atlantic Islands (54,890 units available) submenu" at bounding box center [46, 233] width 13 height 13
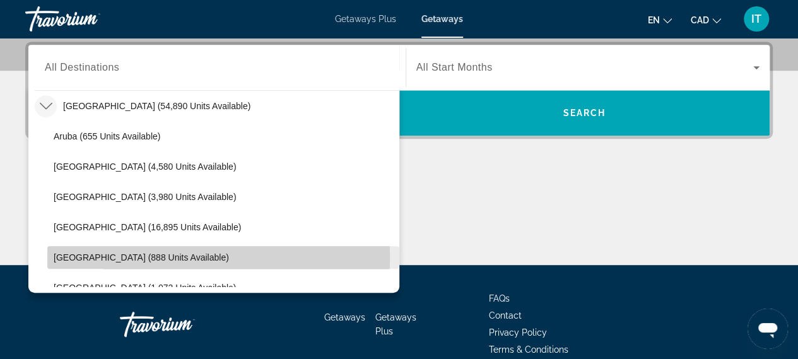
click at [86, 255] on span "[GEOGRAPHIC_DATA] (888 units available)" at bounding box center [141, 257] width 175 height 10
type input "**********"
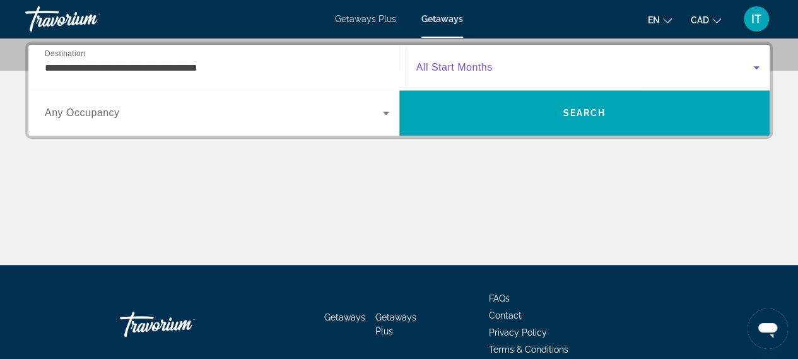
click at [499, 67] on span "Search widget" at bounding box center [584, 67] width 337 height 15
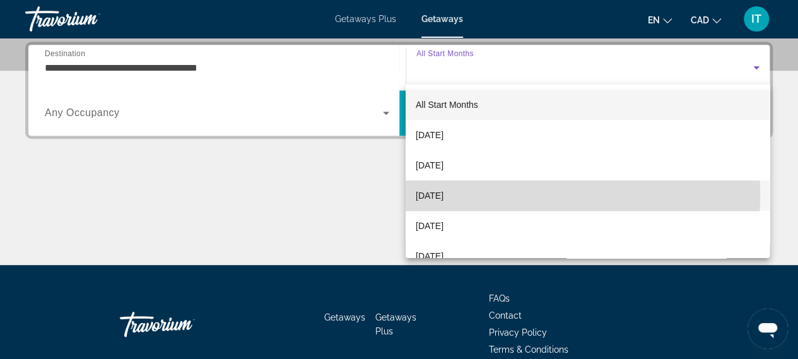
click at [443, 194] on span "[DATE]" at bounding box center [430, 195] width 28 height 15
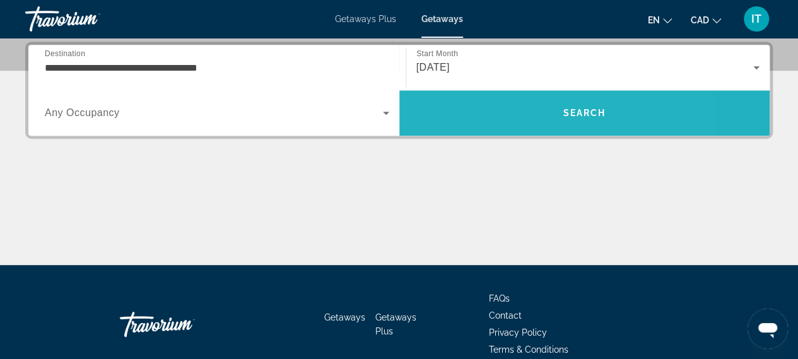
click at [502, 115] on span "Search" at bounding box center [584, 113] width 371 height 30
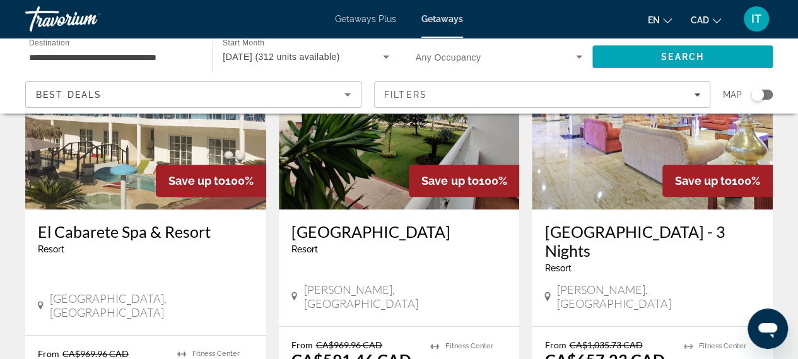
scroll to position [49, 0]
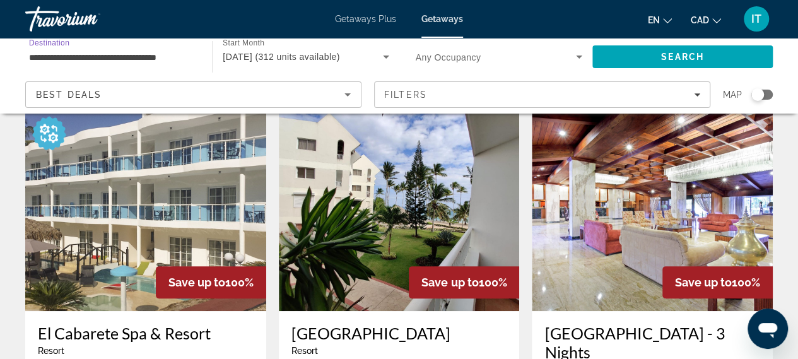
click at [108, 57] on input "**********" at bounding box center [112, 57] width 166 height 15
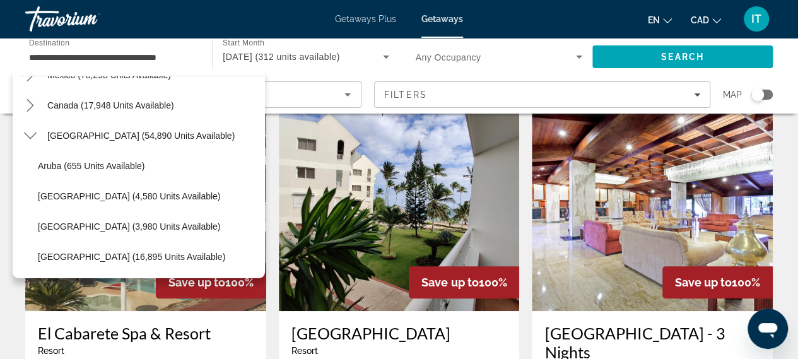
scroll to position [79, 0]
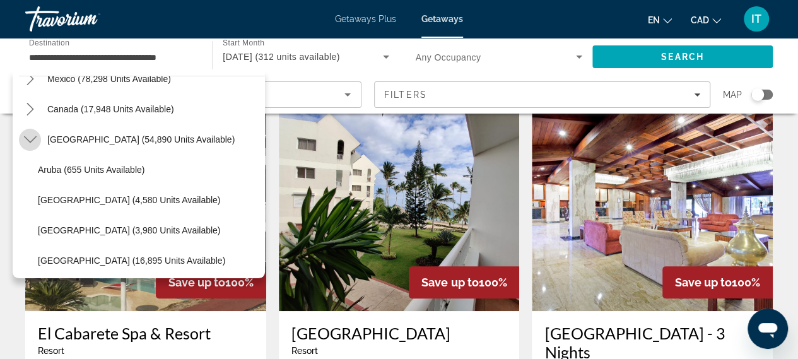
click at [33, 141] on icon "Toggle Caribbean & Atlantic Islands (54,890 units available) submenu" at bounding box center [30, 139] width 13 height 13
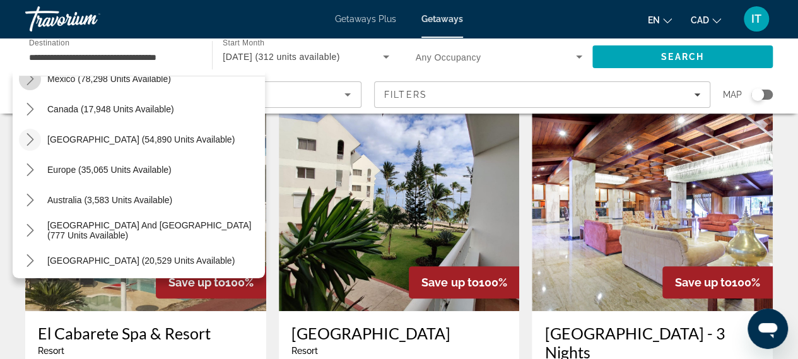
click at [37, 81] on mat-icon "Toggle Mexico (78,298 units available) submenu" at bounding box center [30, 79] width 22 height 22
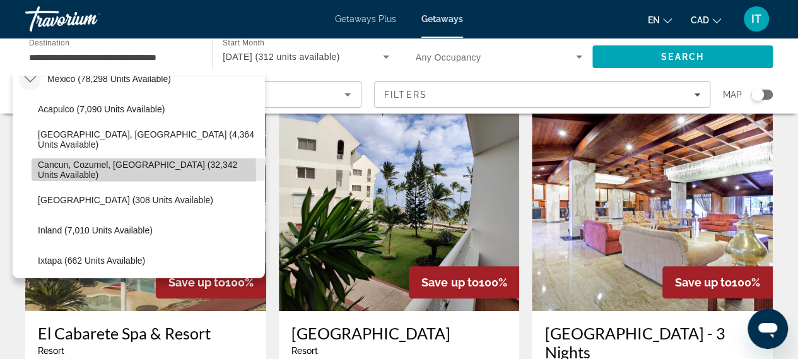
click at [92, 173] on span "Cancun, Cozumel, [GEOGRAPHIC_DATA] (32,342 units available)" at bounding box center [148, 170] width 221 height 20
type input "**********"
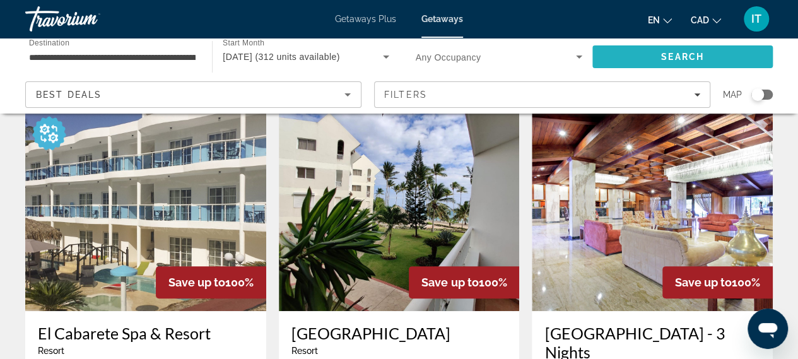
click at [648, 54] on span "Search" at bounding box center [682, 57] width 180 height 30
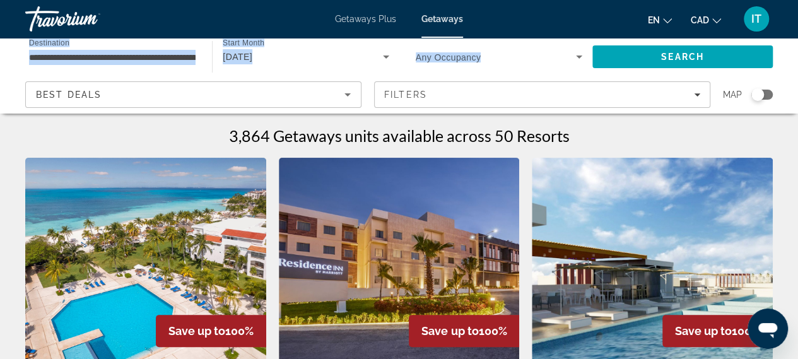
drag, startPoint x: 792, startPoint y: 37, endPoint x: 791, endPoint y: 50, distance: 12.7
click at [791, 51] on div "**********" at bounding box center [399, 179] width 798 height 359
click at [791, 50] on div "**********" at bounding box center [399, 76] width 798 height 76
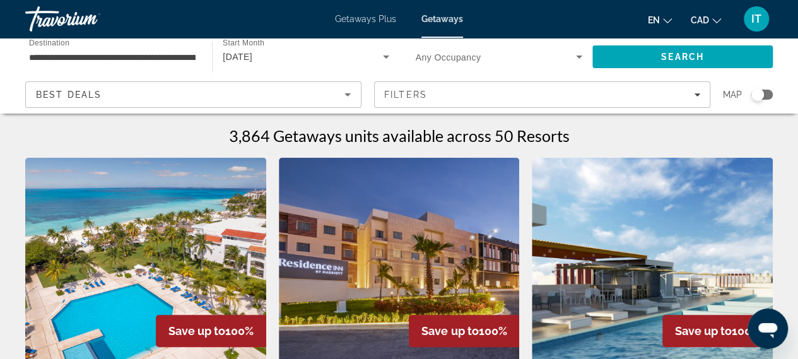
click at [791, 50] on div "**********" at bounding box center [399, 76] width 798 height 76
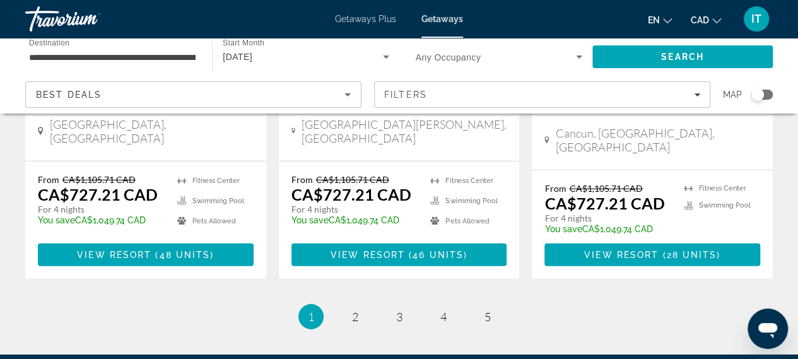
scroll to position [1775, 0]
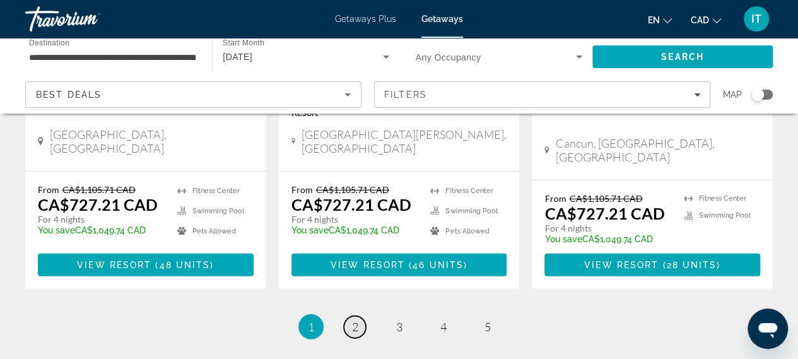
click at [352, 320] on span "2" at bounding box center [355, 327] width 6 height 14
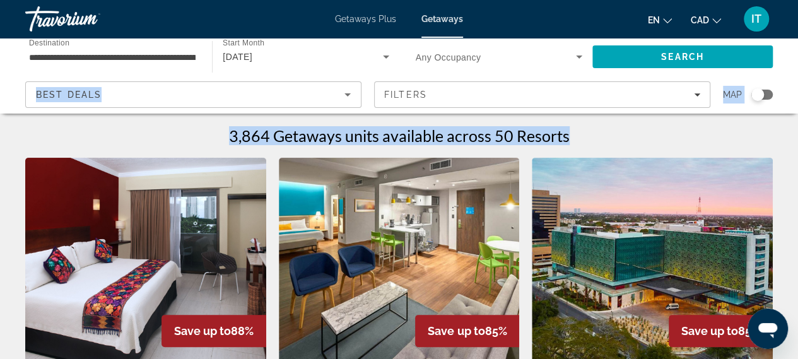
drag, startPoint x: 795, startPoint y: 48, endPoint x: 798, endPoint y: 95, distance: 47.4
click at [798, 95] on html "**********" at bounding box center [399, 179] width 798 height 359
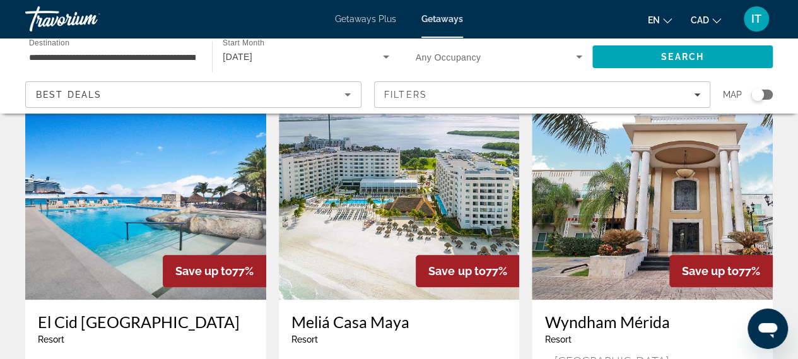
scroll to position [636, 0]
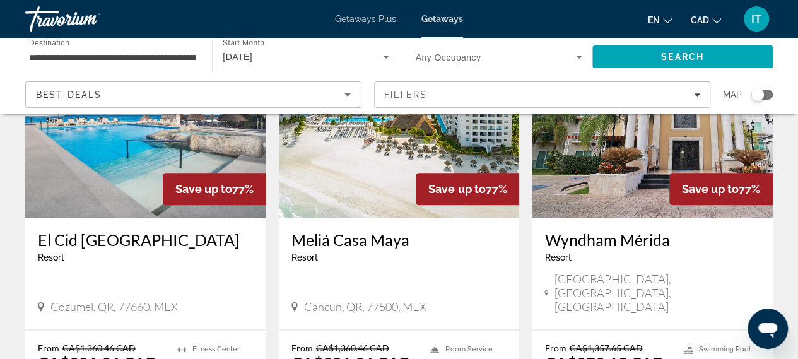
click at [129, 218] on div "[GEOGRAPHIC_DATA] - This is an adults only resort [GEOGRAPHIC_DATA], QR, 77660,…" at bounding box center [145, 274] width 241 height 112
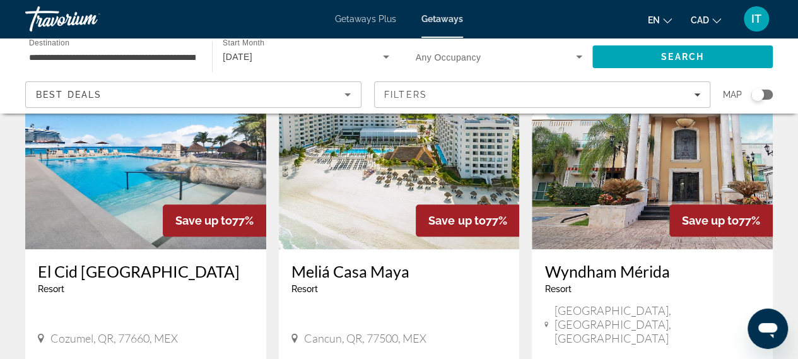
scroll to position [599, 0]
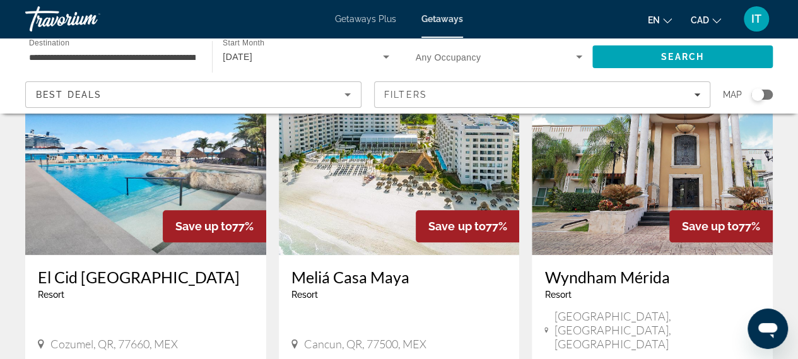
click at [390, 177] on img "Main content" at bounding box center [399, 154] width 241 height 202
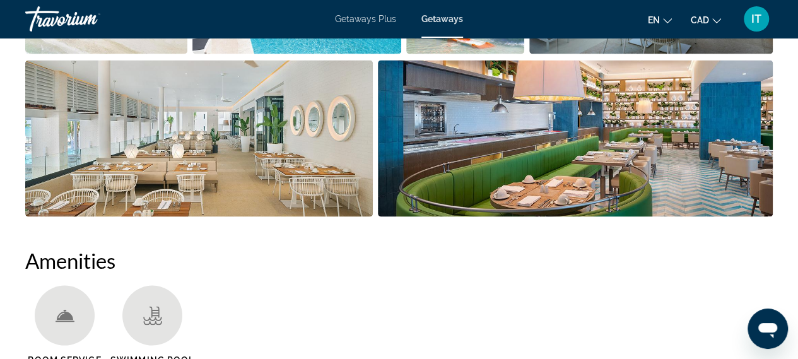
scroll to position [957, 0]
